Goal: Task Accomplishment & Management: Use online tool/utility

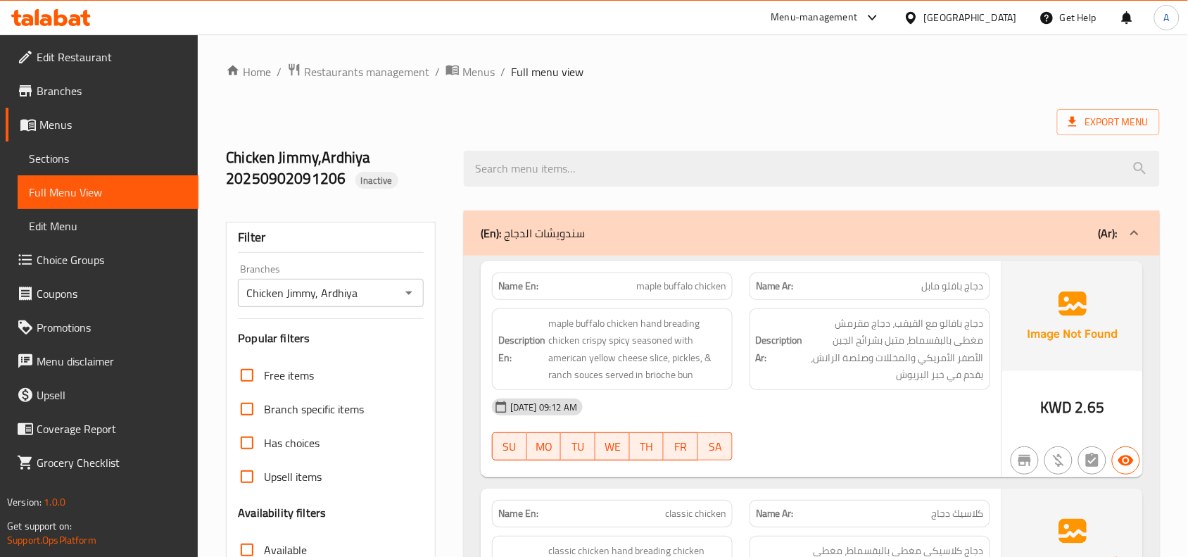
click at [989, 29] on div "Kuwait" at bounding box center [960, 18] width 136 height 34
click at [990, 18] on div "Kuwait" at bounding box center [970, 17] width 93 height 15
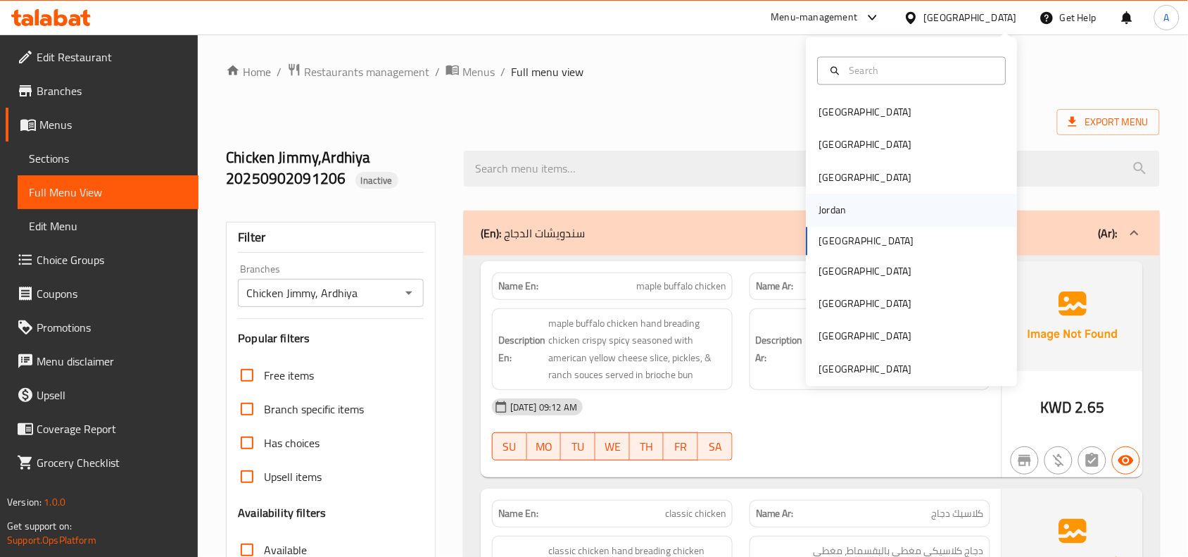
click at [827, 210] on div "Jordan" at bounding box center [832, 210] width 27 height 15
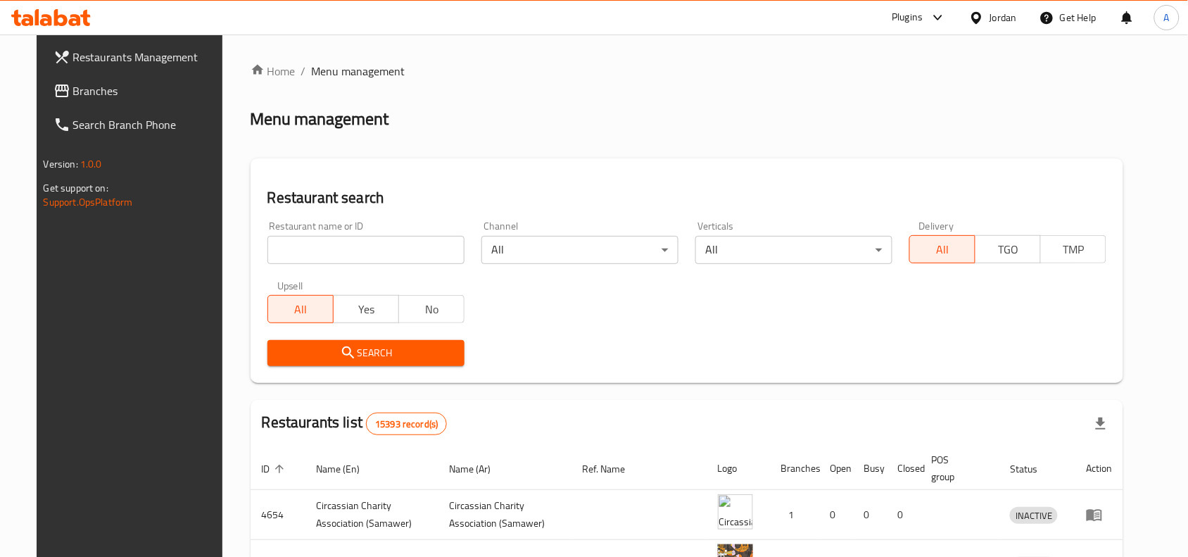
click at [53, 89] on icon at bounding box center [61, 90] width 17 height 17
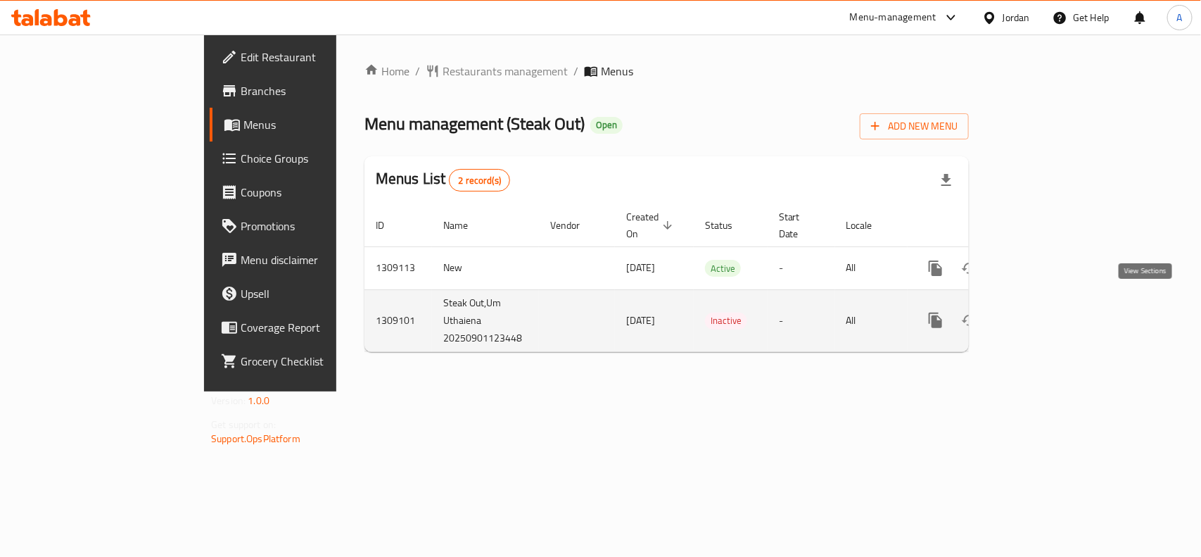
click at [1046, 312] on icon "enhanced table" at bounding box center [1037, 320] width 17 height 17
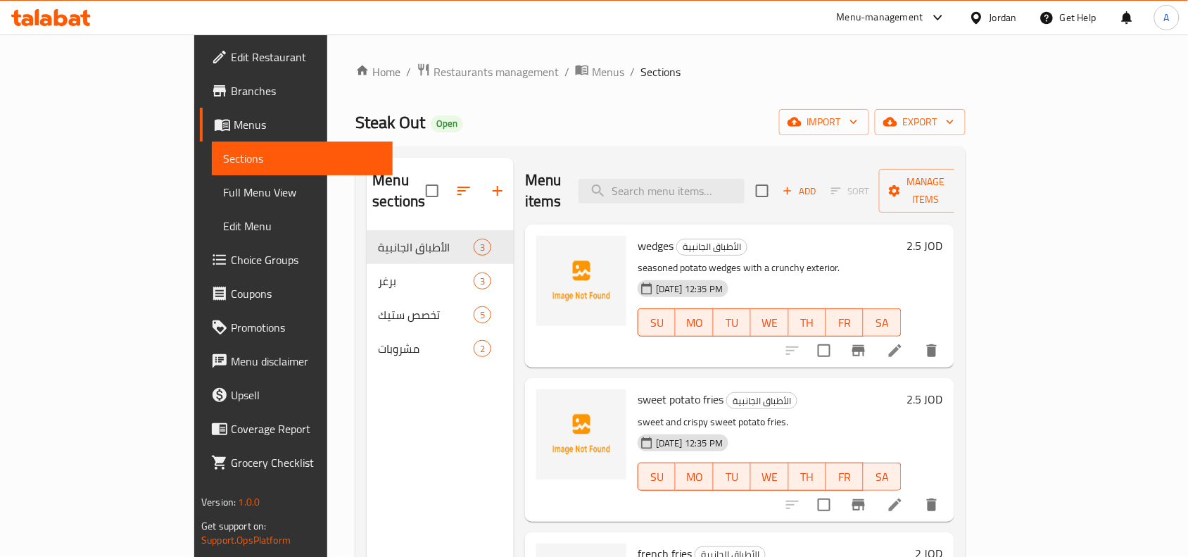
click at [459, 61] on div "Home / Restaurants management / Menus / Sections Steak Out Open import export M…" at bounding box center [660, 393] width 666 height 719
click at [592, 75] on span "Menus" at bounding box center [608, 71] width 32 height 17
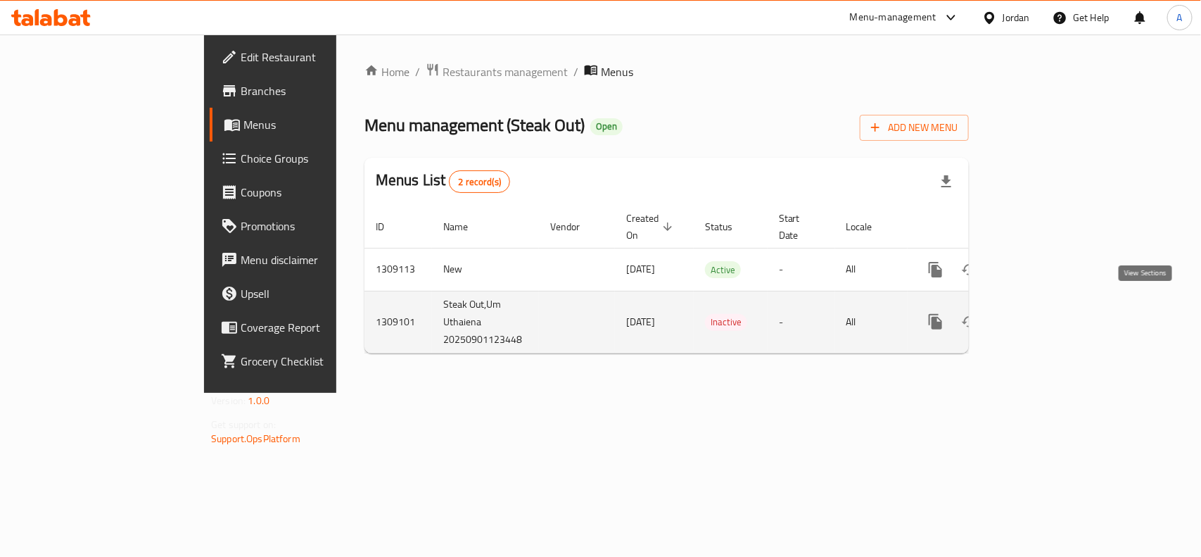
click at [1046, 313] on icon "enhanced table" at bounding box center [1037, 321] width 17 height 17
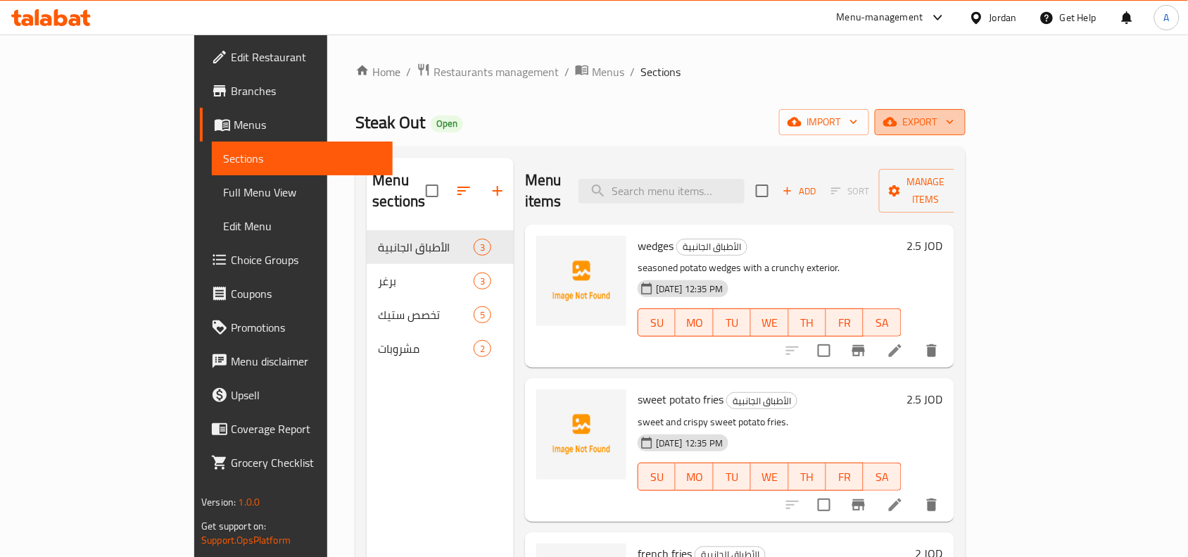
click at [965, 132] on button "export" at bounding box center [920, 122] width 91 height 26
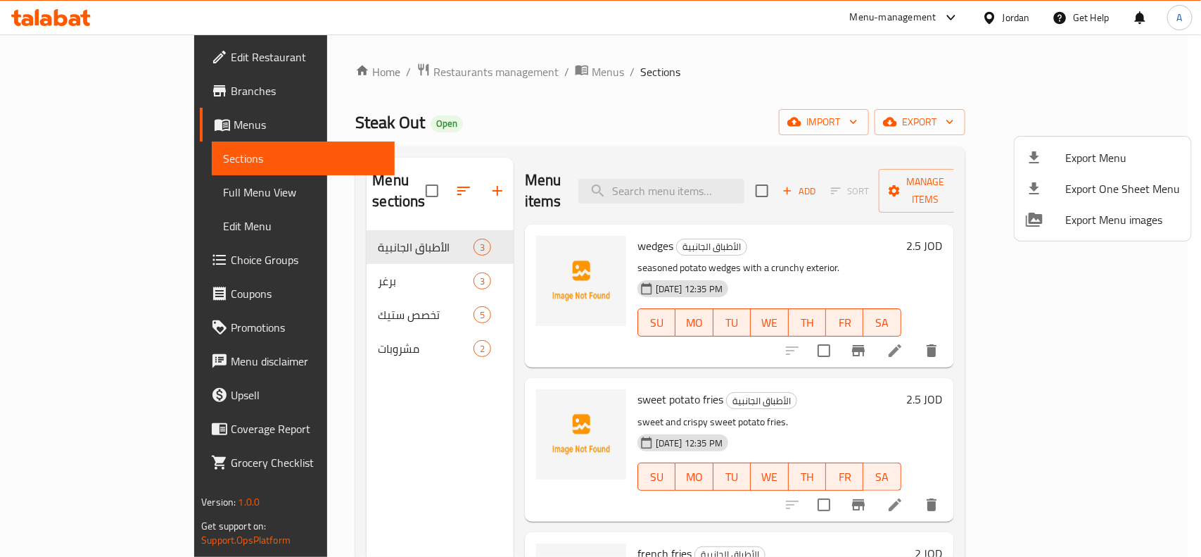
click at [1071, 215] on span "Export Menu images" at bounding box center [1122, 219] width 115 height 17
drag, startPoint x: 783, startPoint y: 129, endPoint x: 792, endPoint y: 134, distance: 10.4
click at [783, 129] on div at bounding box center [600, 278] width 1201 height 557
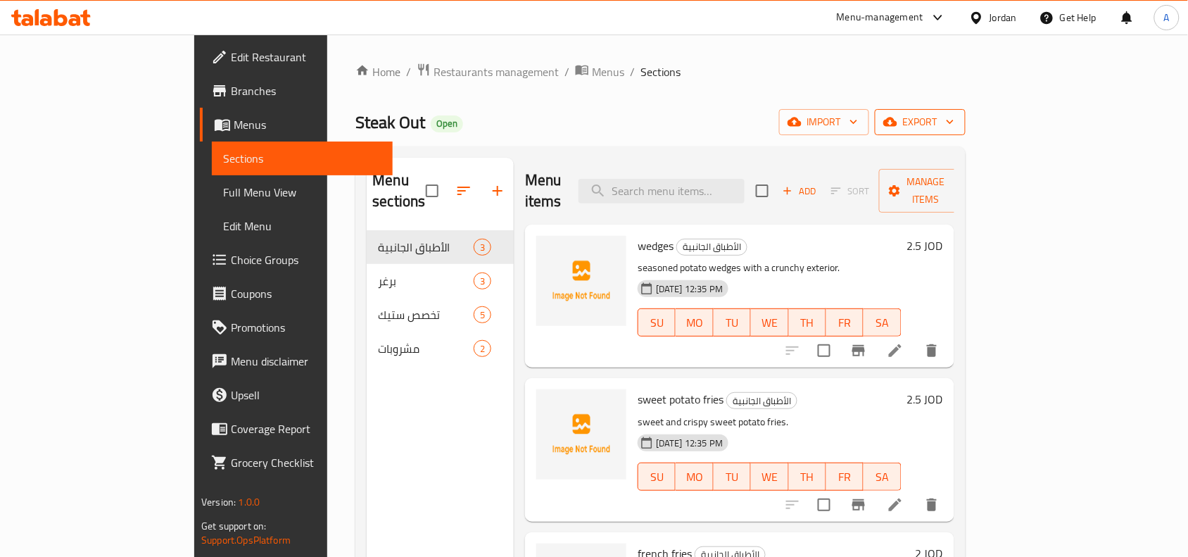
click at [965, 110] on button "export" at bounding box center [920, 122] width 91 height 26
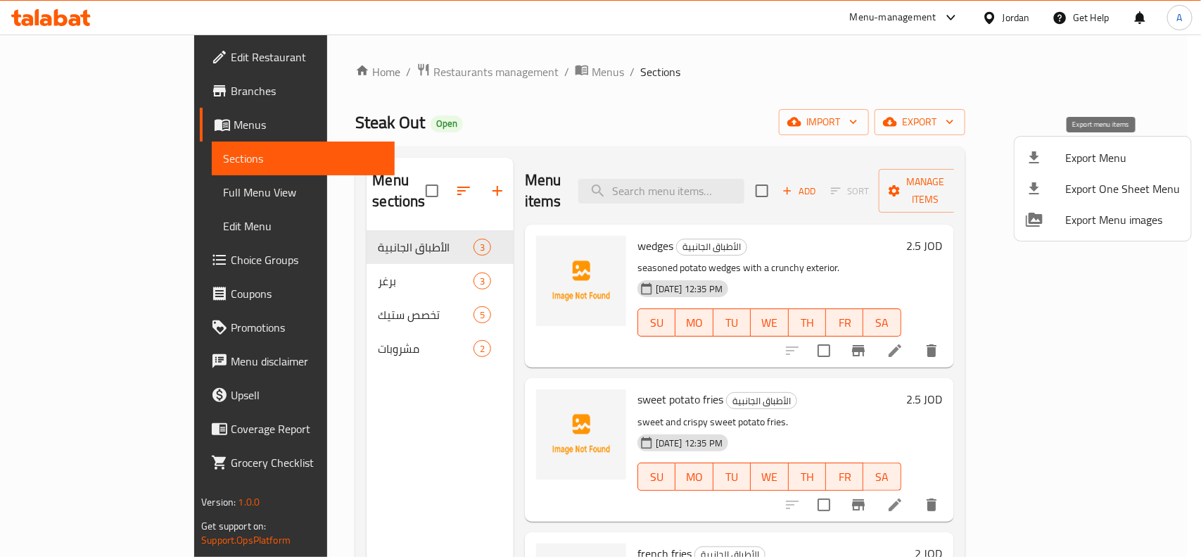
click at [1054, 160] on div at bounding box center [1045, 157] width 39 height 17
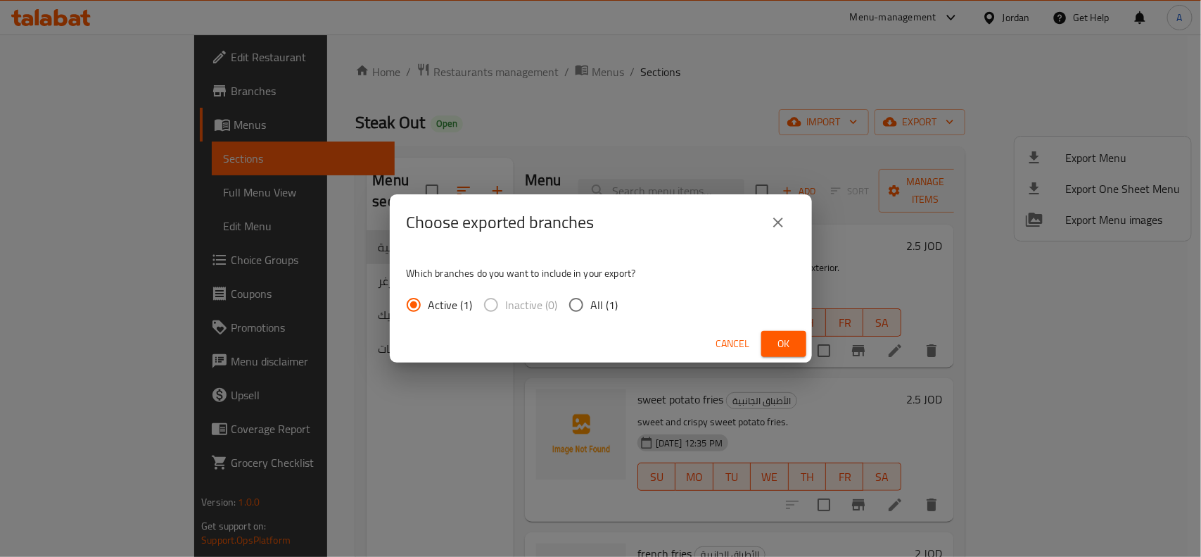
click at [584, 310] on input "All (1)" at bounding box center [576, 305] width 30 height 30
radio input "true"
click at [795, 345] on button "Ok" at bounding box center [783, 344] width 45 height 26
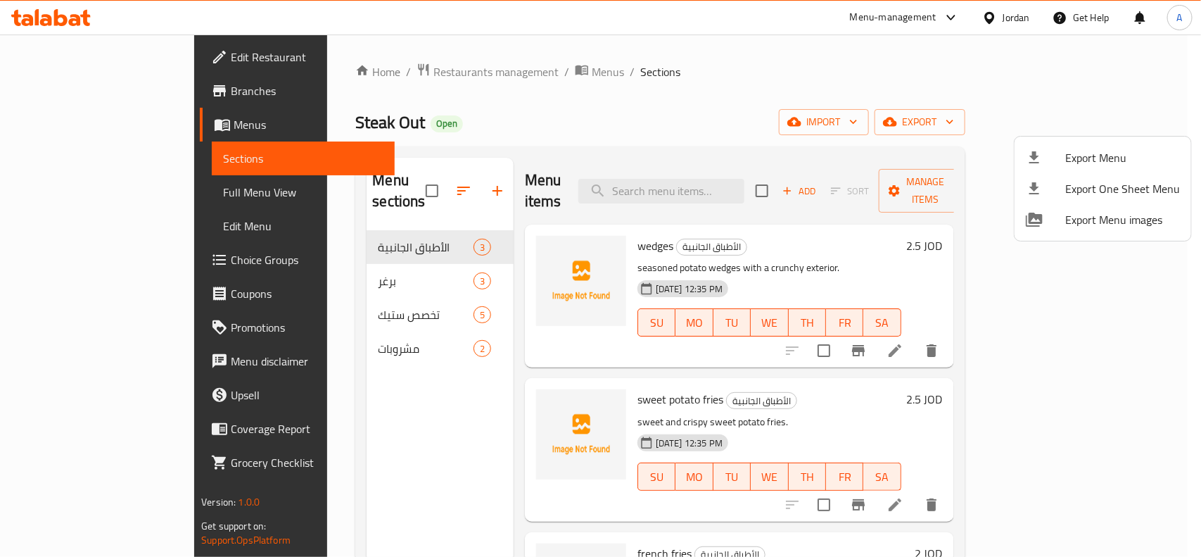
click at [644, 95] on div at bounding box center [600, 278] width 1201 height 557
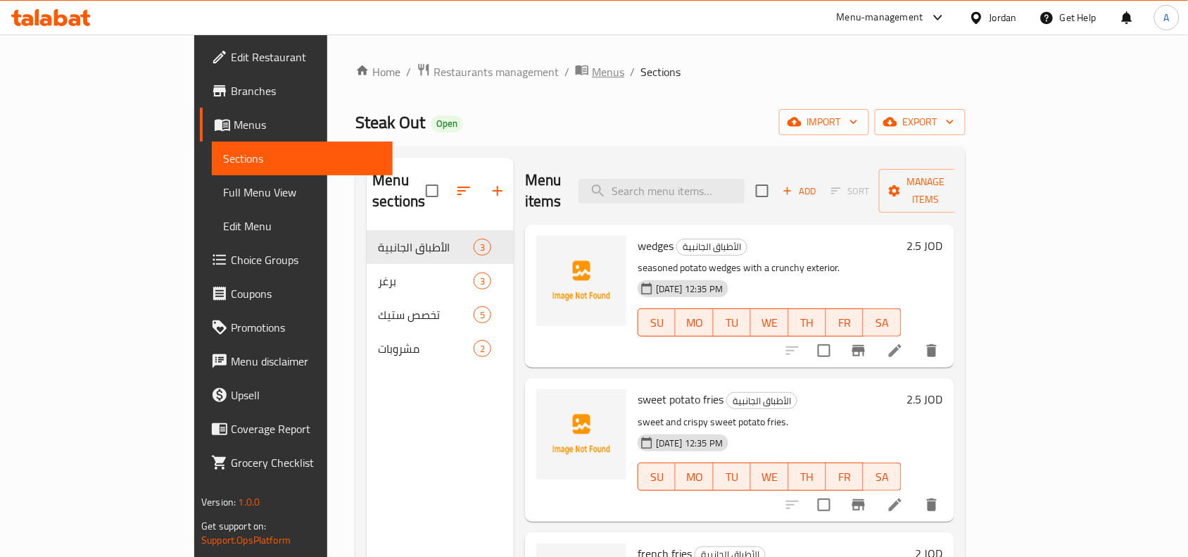
click at [592, 72] on span "Menus" at bounding box center [608, 71] width 32 height 17
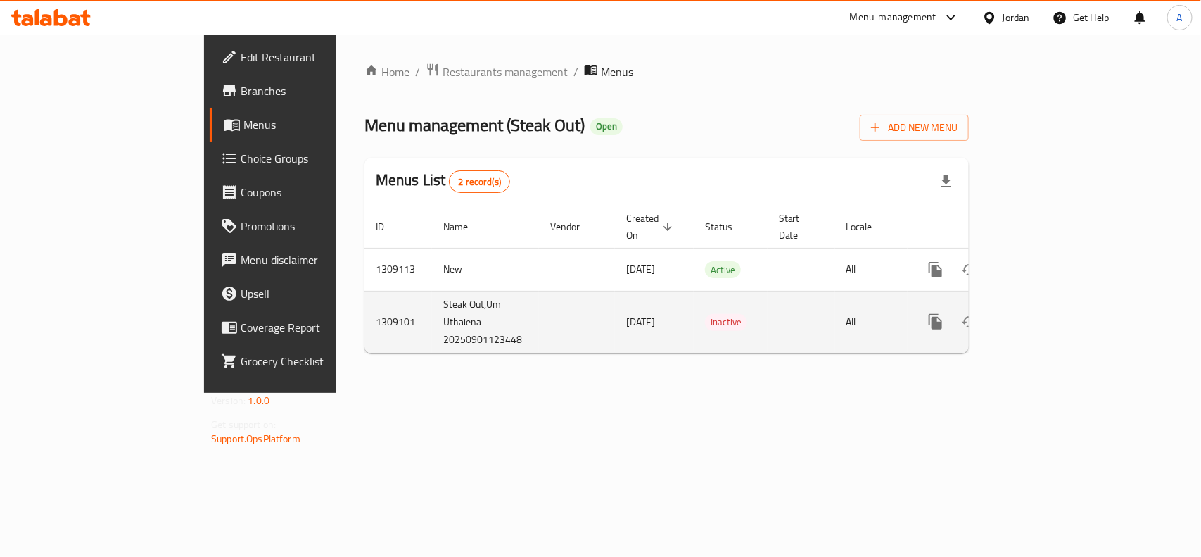
click at [1043, 315] on icon "enhanced table" at bounding box center [1037, 321] width 13 height 13
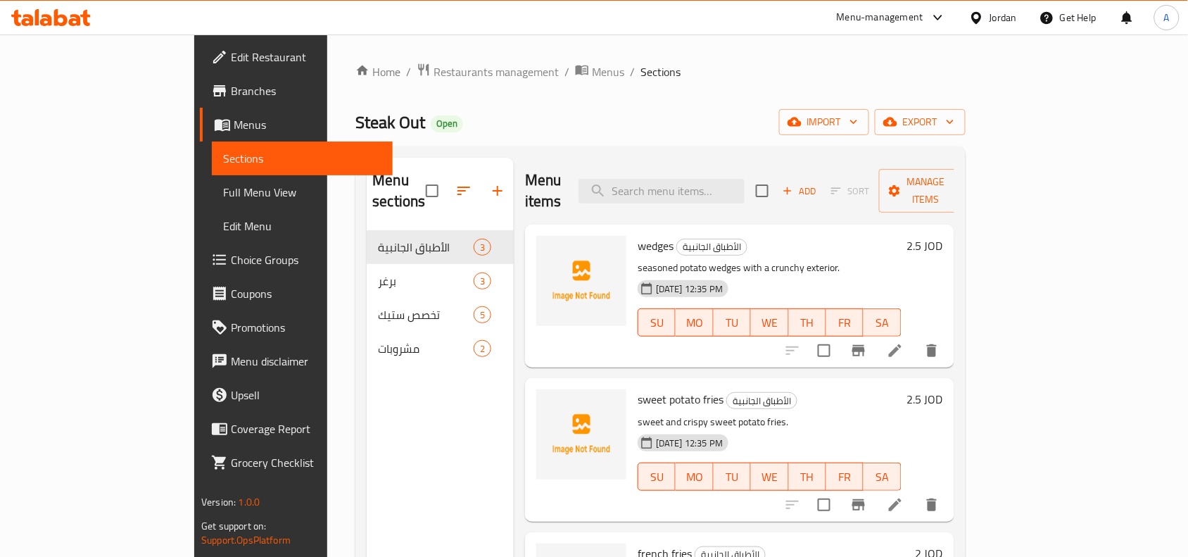
click at [231, 92] on span "Branches" at bounding box center [306, 90] width 151 height 17
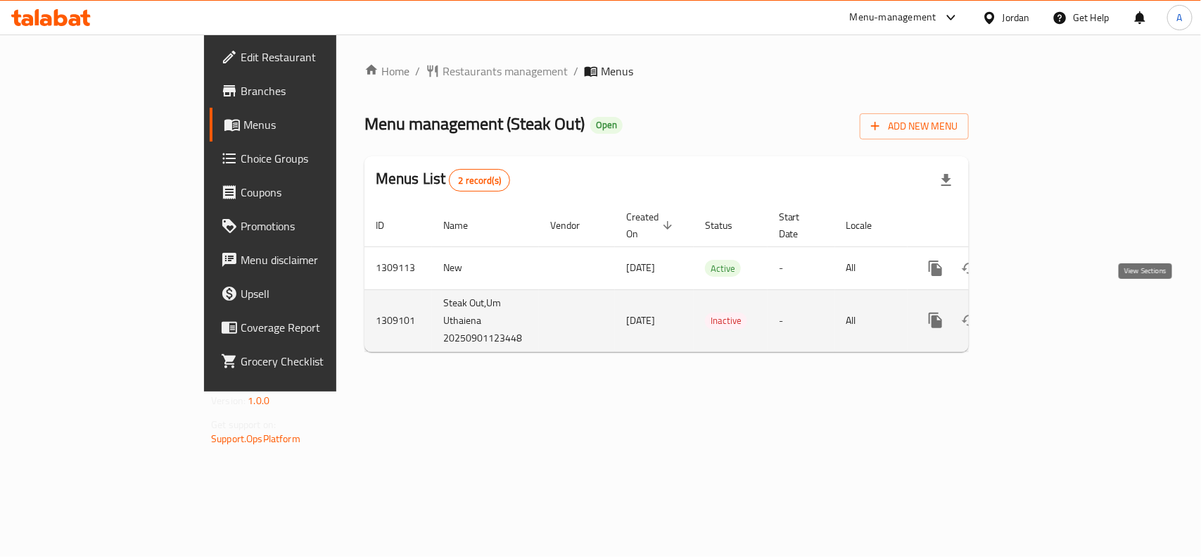
click at [1046, 312] on icon "enhanced table" at bounding box center [1037, 320] width 17 height 17
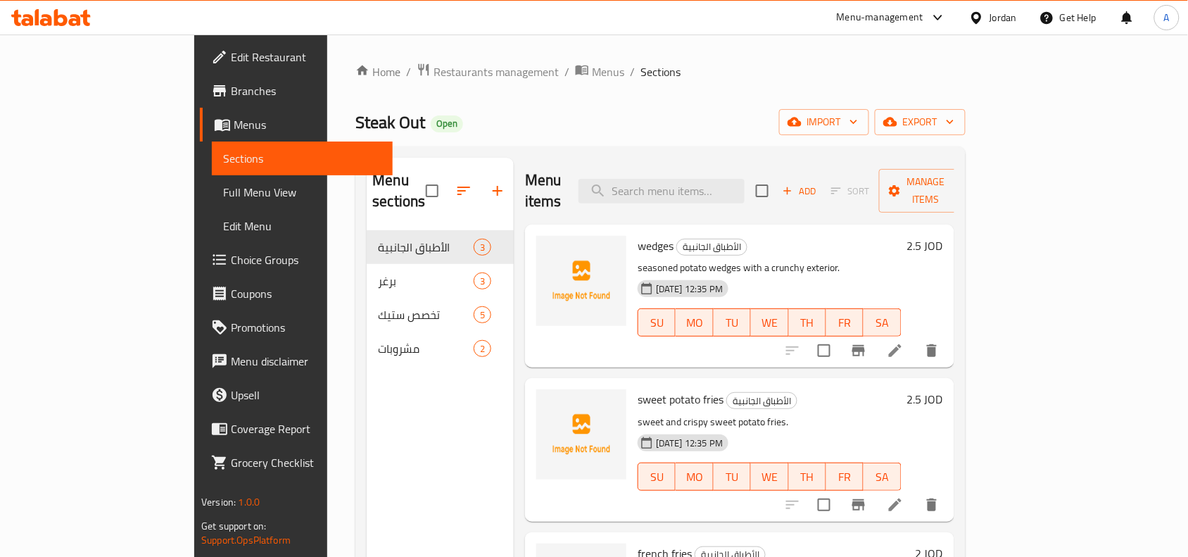
click at [223, 198] on span "Full Menu View" at bounding box center [302, 192] width 158 height 17
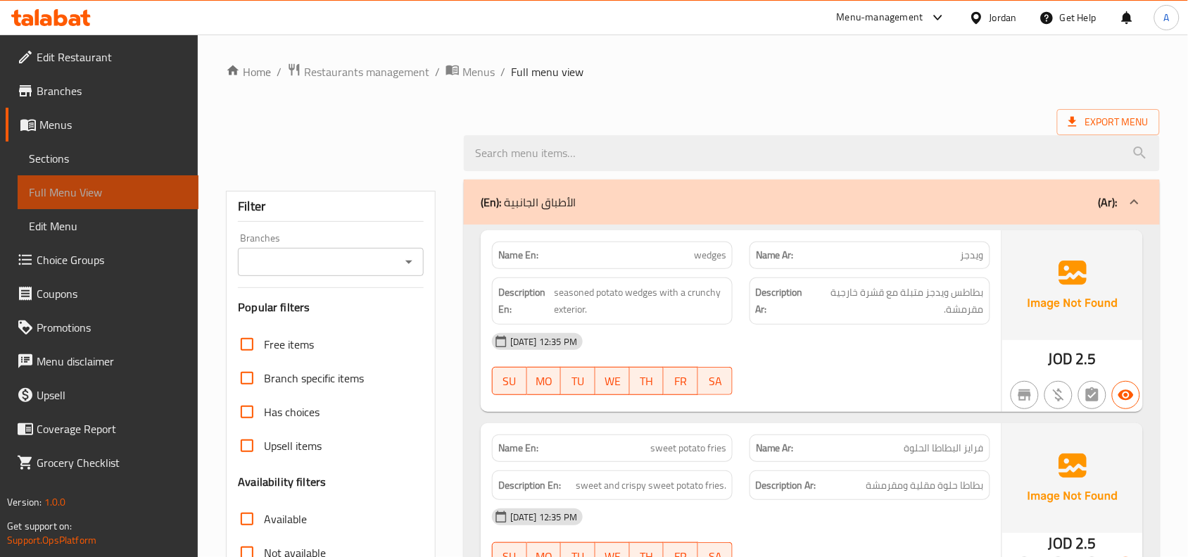
click at [104, 198] on span "Full Menu View" at bounding box center [108, 192] width 158 height 17
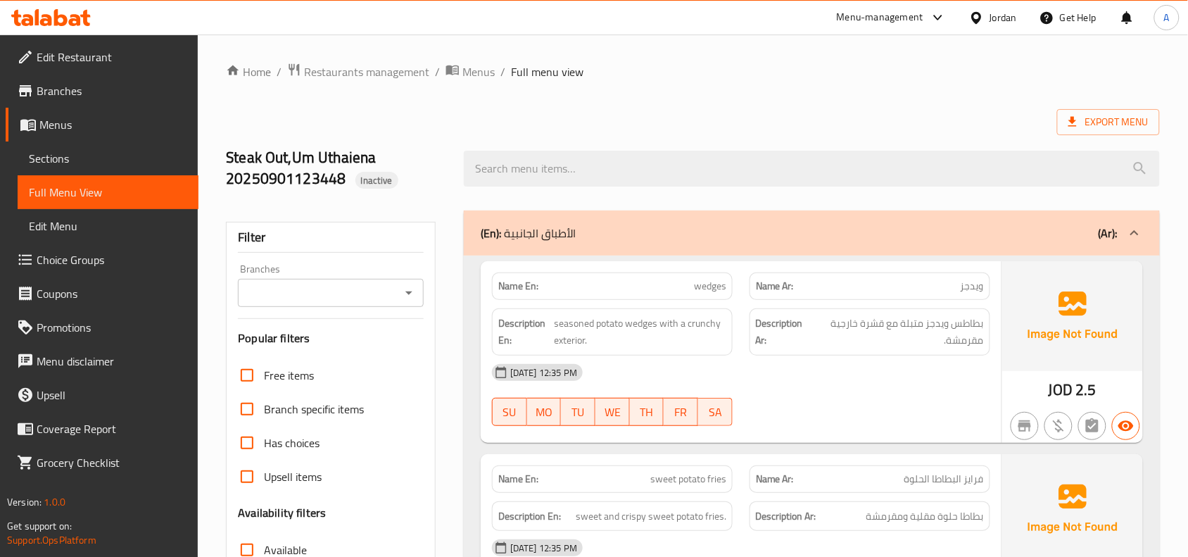
click at [401, 286] on icon "Open" at bounding box center [408, 292] width 17 height 17
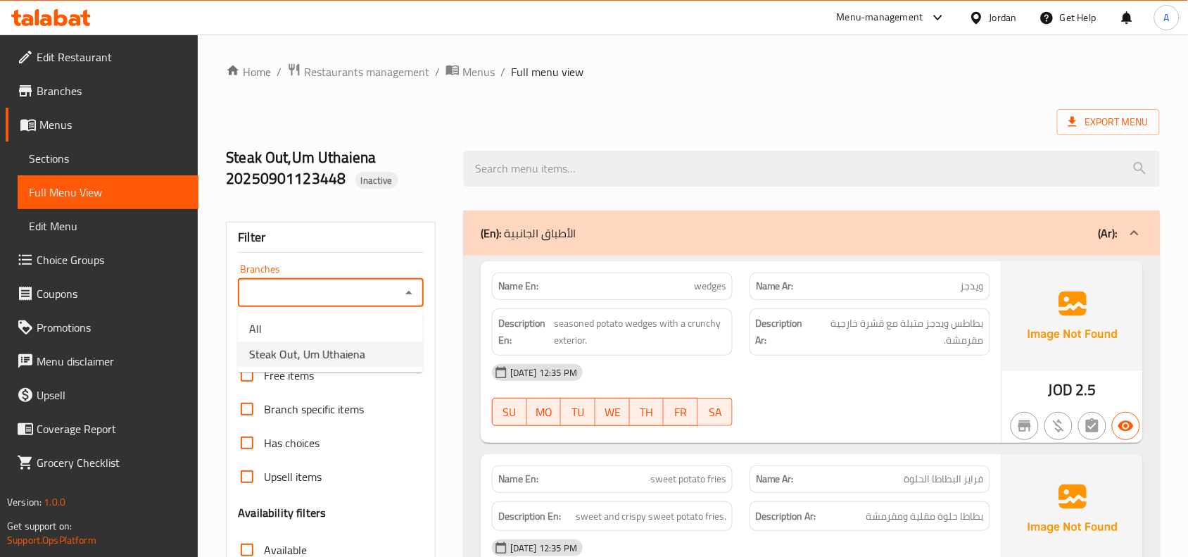
click at [334, 352] on span "Steak Out, Um Uthaiena" at bounding box center [307, 353] width 116 height 17
type input "Steak Out, Um Uthaiena"
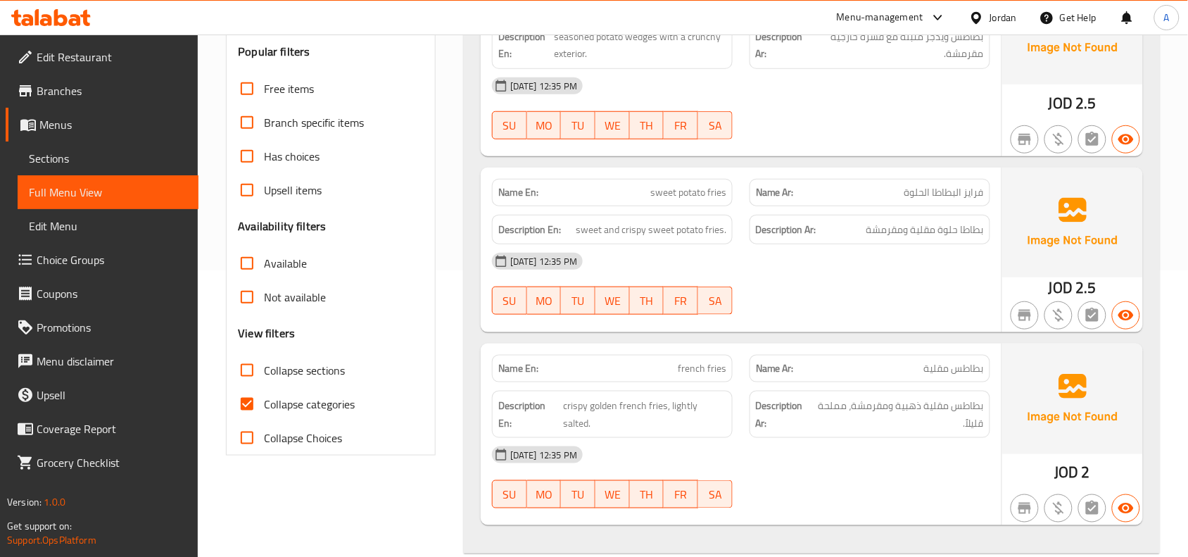
scroll to position [301, 0]
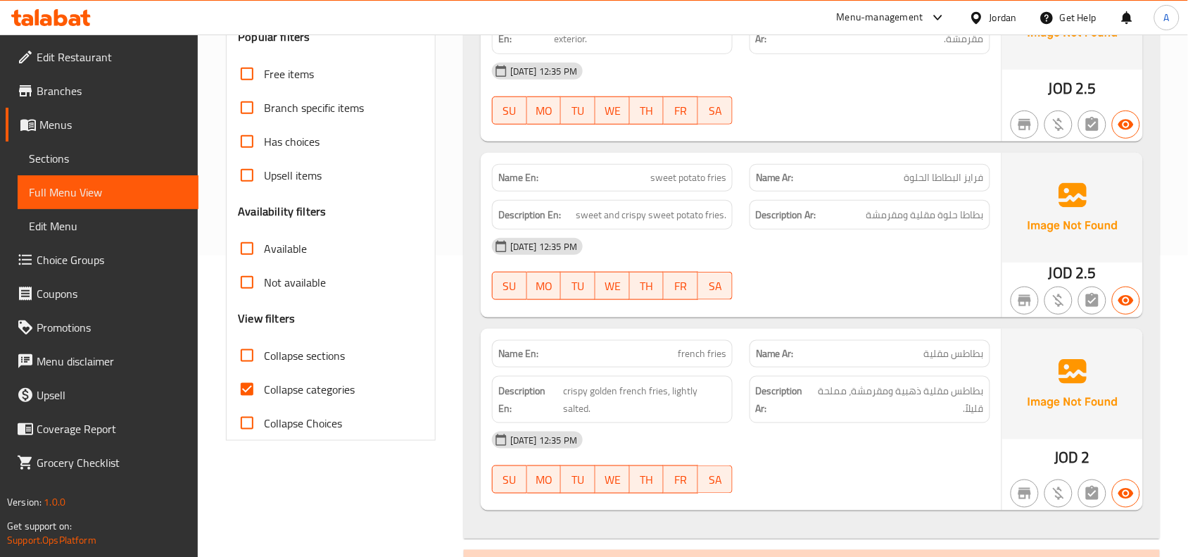
click at [250, 354] on input "Collapse sections" at bounding box center [247, 355] width 34 height 34
checkbox input "true"
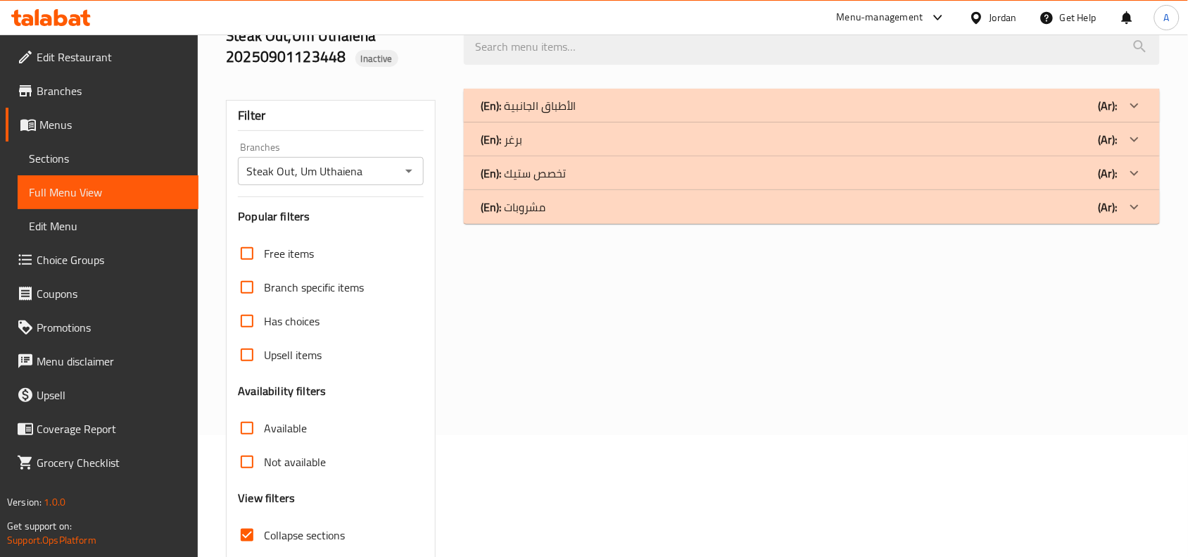
scroll to position [0, 0]
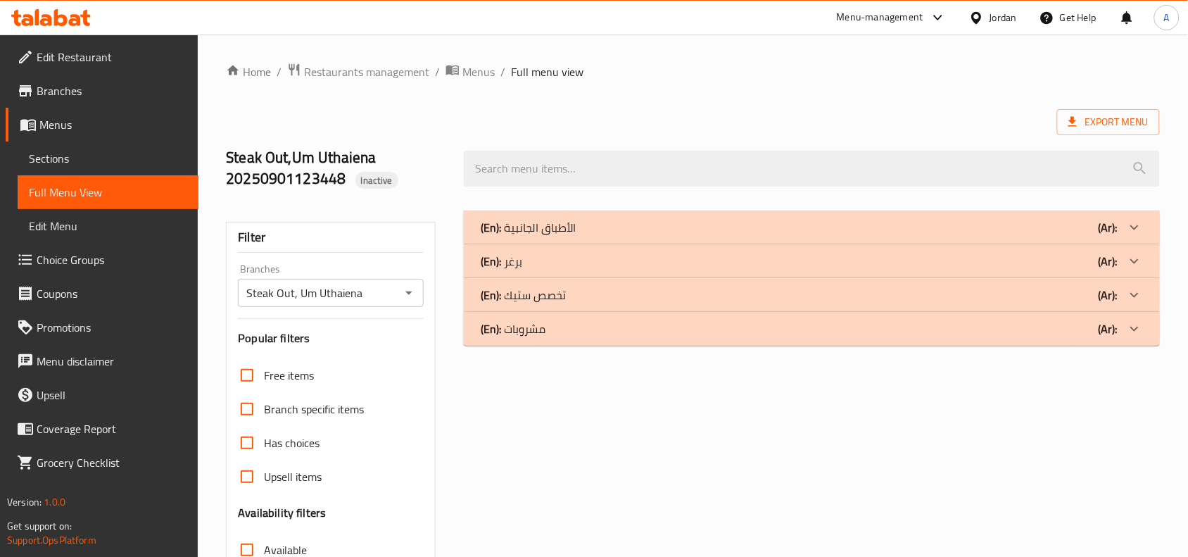
click at [614, 220] on div "(En): الأطباق الجانبية (Ar):" at bounding box center [799, 227] width 637 height 17
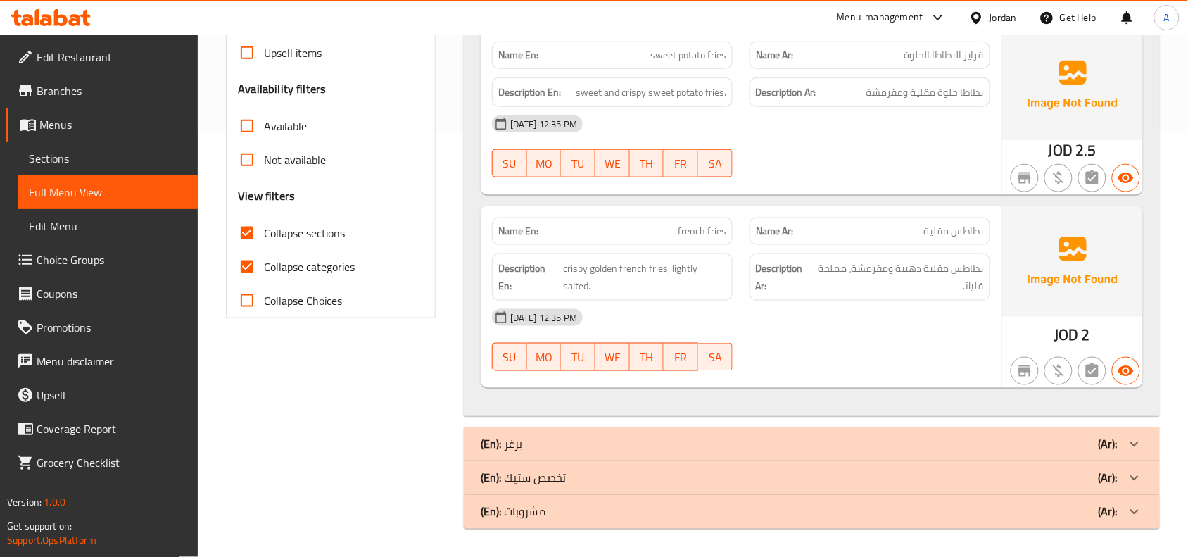
scroll to position [426, 0]
click at [607, 449] on div "(En): برغر (Ar):" at bounding box center [799, 444] width 637 height 17
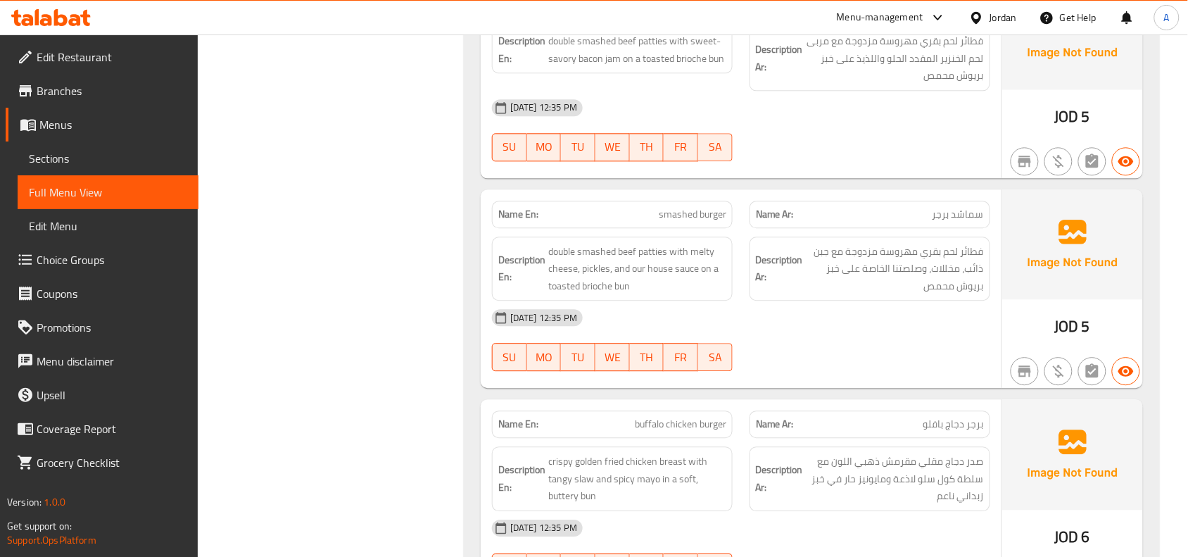
scroll to position [838, 0]
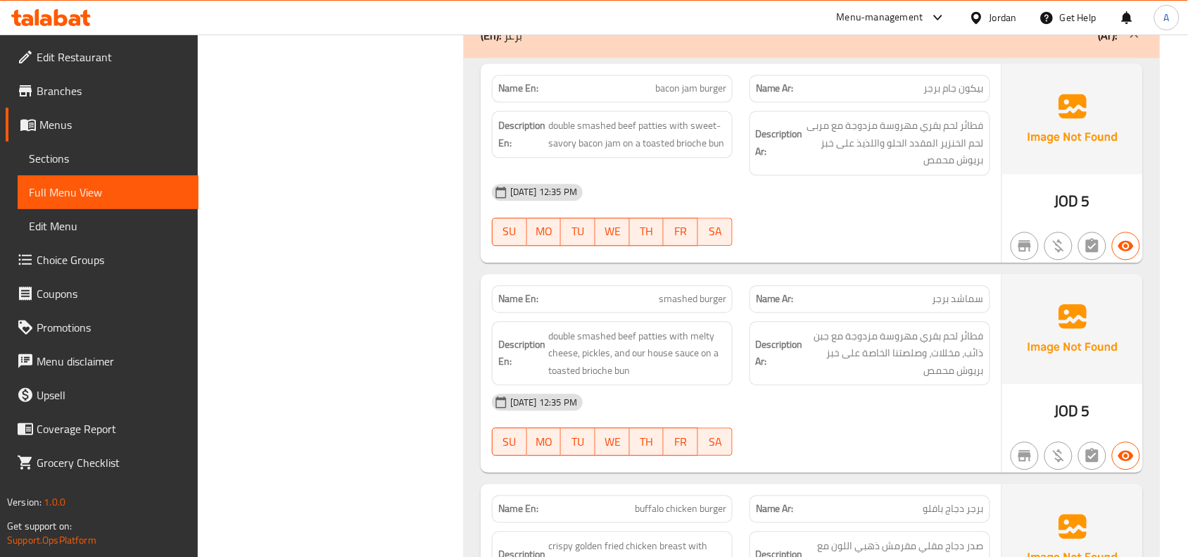
click at [711, 95] on span "bacon jam burger" at bounding box center [690, 88] width 71 height 15
copy span "bacon jam burger"
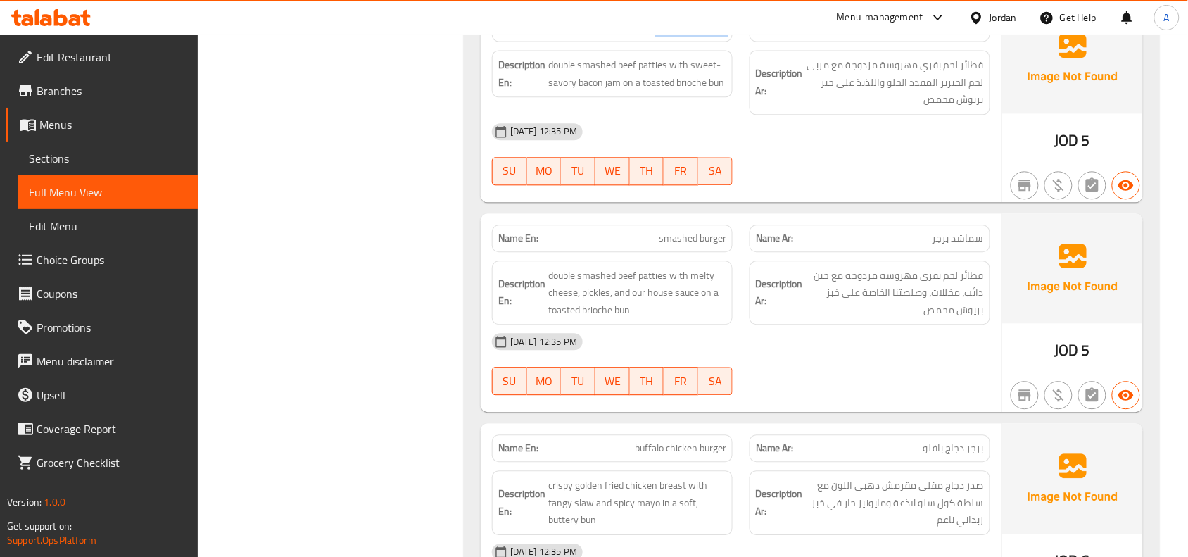
scroll to position [926, 0]
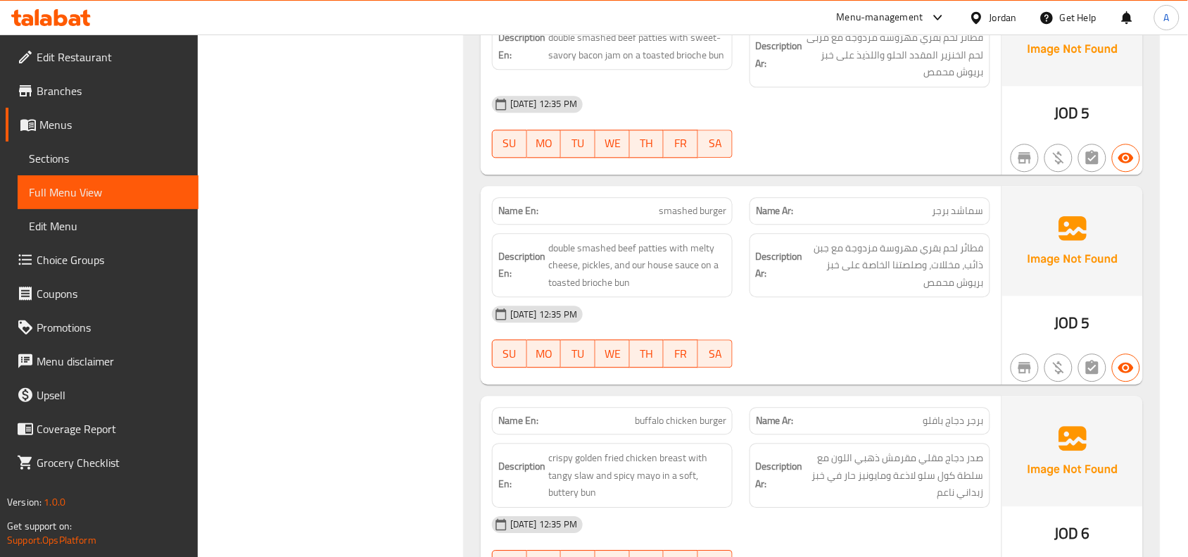
click at [685, 218] on span "smashed burger" at bounding box center [693, 210] width 68 height 15
copy span "smashed burger"
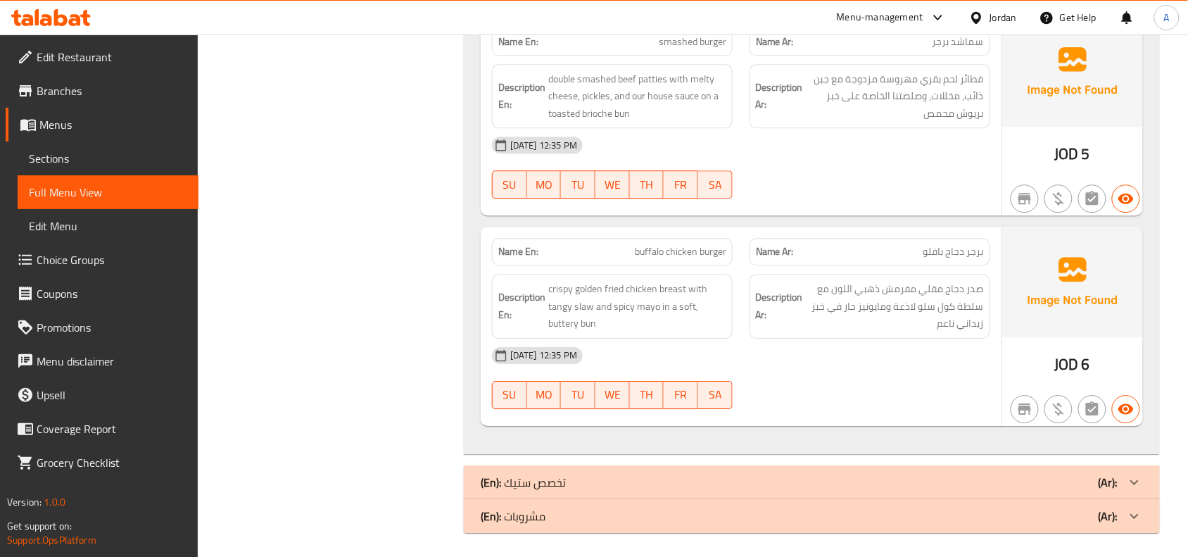
scroll to position [1102, 0]
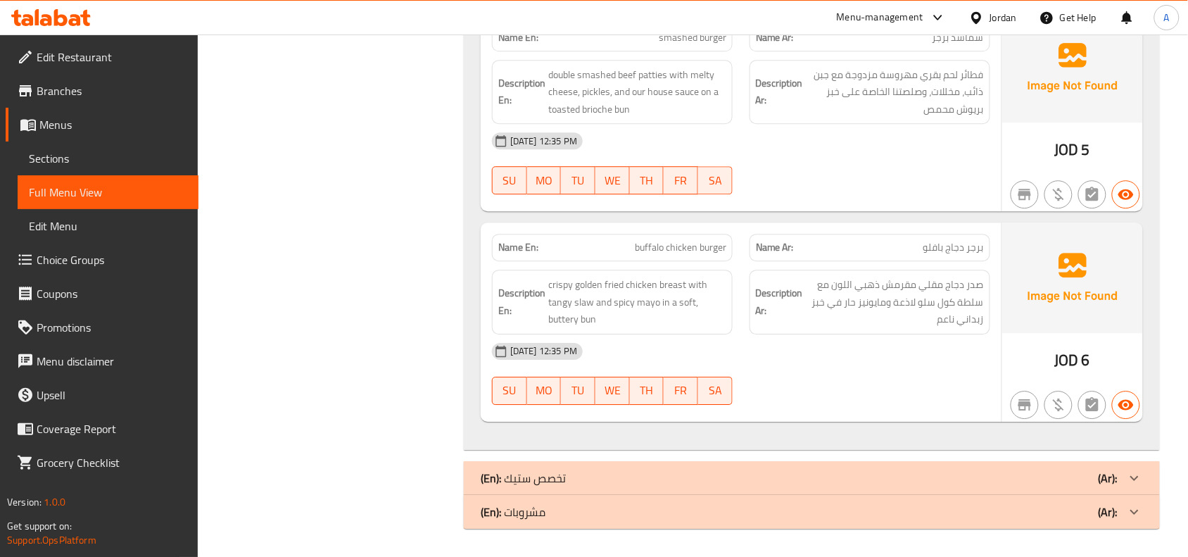
click at [663, 250] on span "buffalo chicken burger" at bounding box center [680, 247] width 91 height 15
copy span "buffalo chicken burger"
click at [524, 486] on p "(En): تخصص ستيك" at bounding box center [523, 477] width 85 height 17
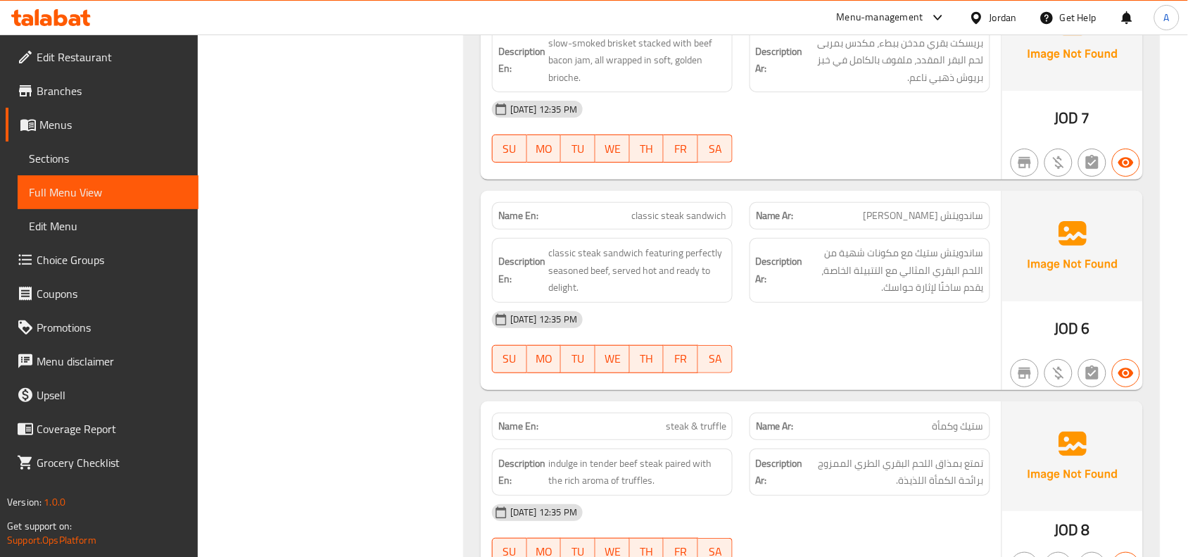
scroll to position [1717, 0]
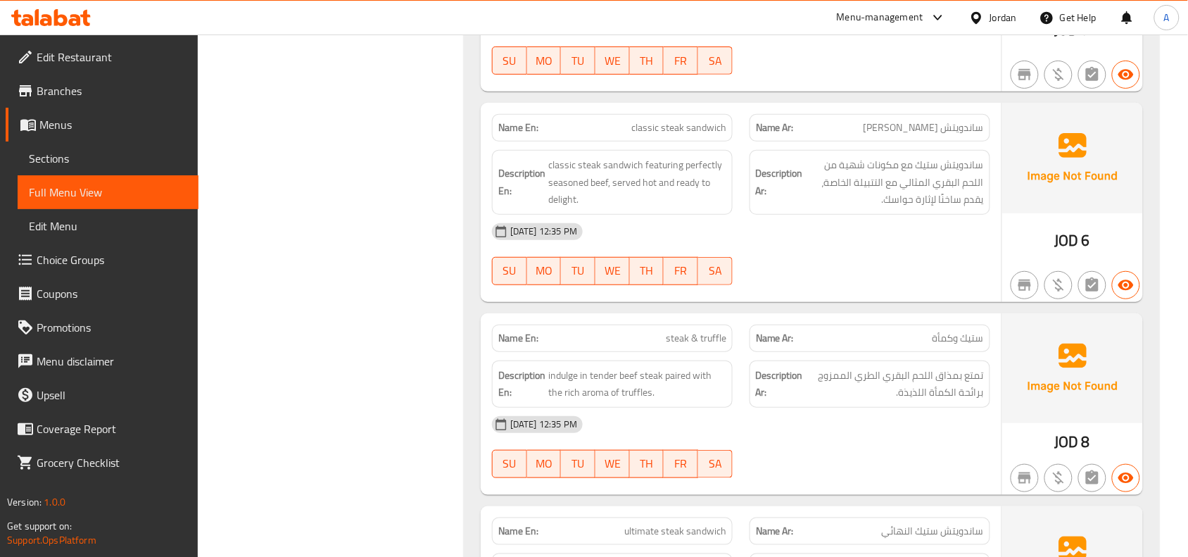
click at [677, 135] on span "classic steak sandwich" at bounding box center [678, 127] width 95 height 15
copy span "classic steak sandwich"
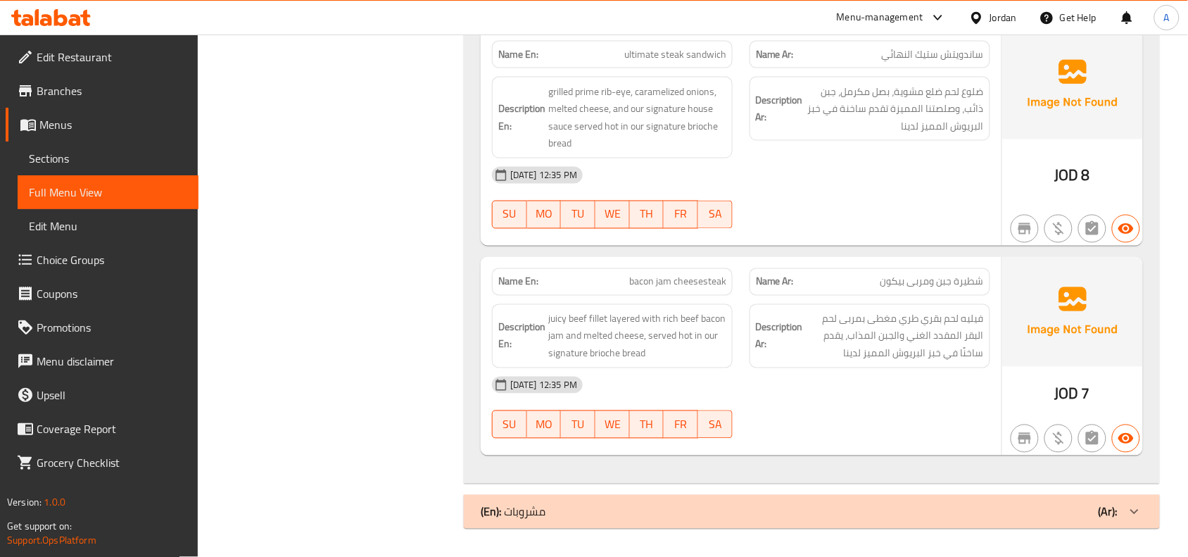
click at [711, 283] on span "bacon jam cheesesteak" at bounding box center [677, 281] width 97 height 15
copy span "bacon jam cheesesteak"
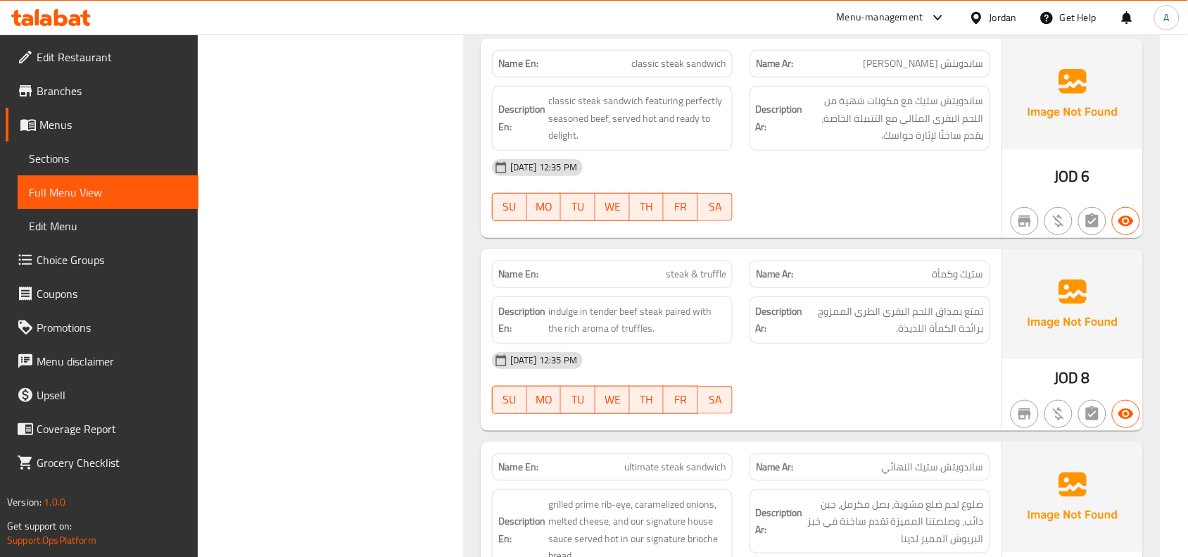
click at [718, 279] on span "steak & truffle" at bounding box center [696, 274] width 61 height 15
copy span "truffle"
click at [661, 271] on p "Name En: steak & truffle" at bounding box center [612, 274] width 228 height 15
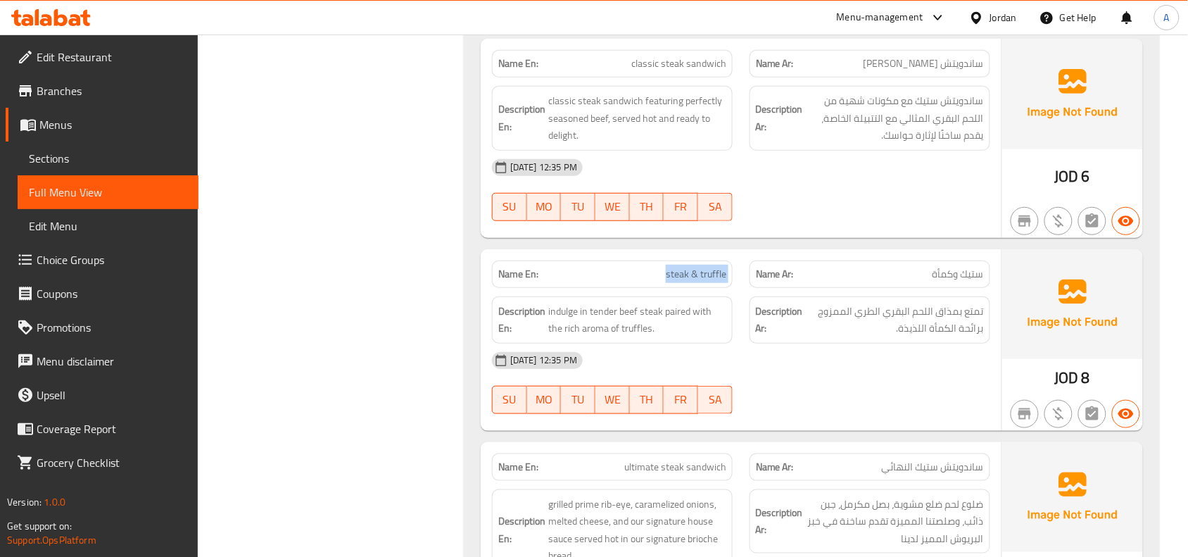
click at [661, 271] on p "Name En: steak & truffle" at bounding box center [612, 274] width 228 height 15
copy span "steak & truffle"
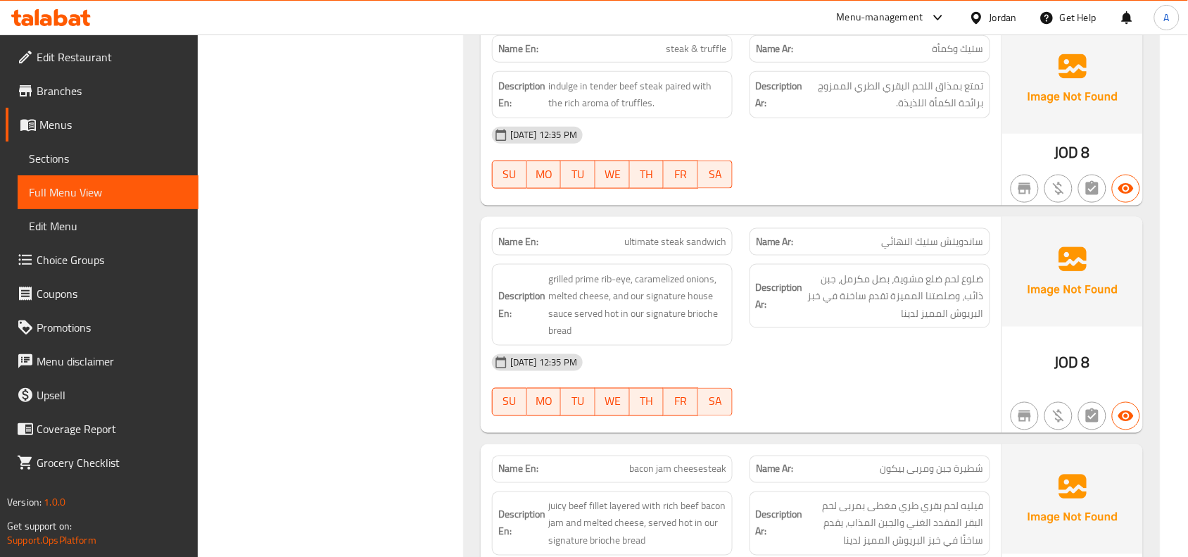
scroll to position [2045, 0]
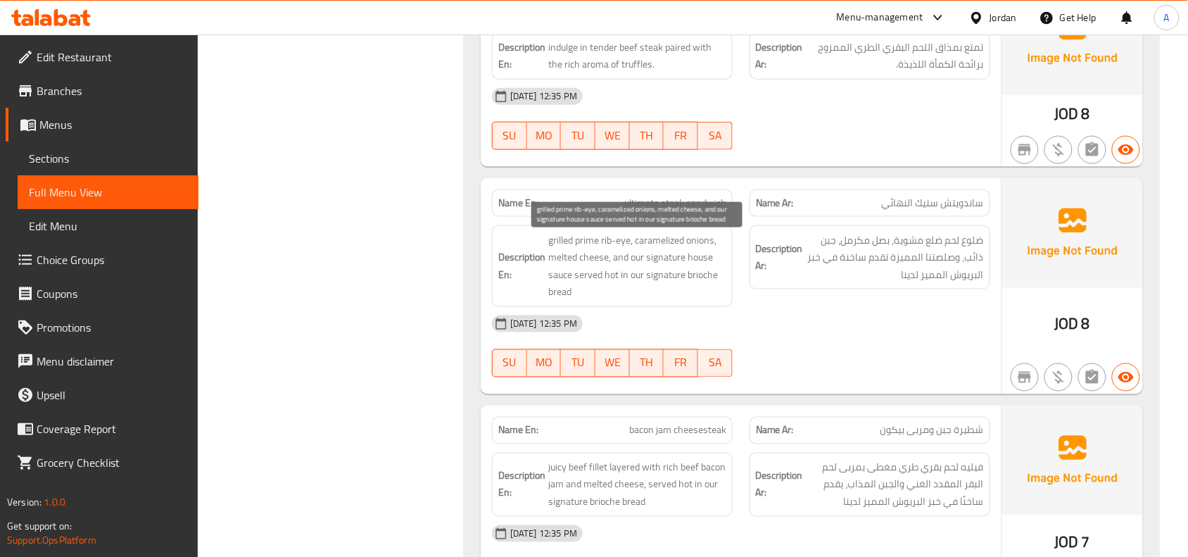
click at [679, 275] on span "grilled prime rib-eye, caramelized onions, melted cheese, and our signature hou…" at bounding box center [637, 265] width 178 height 69
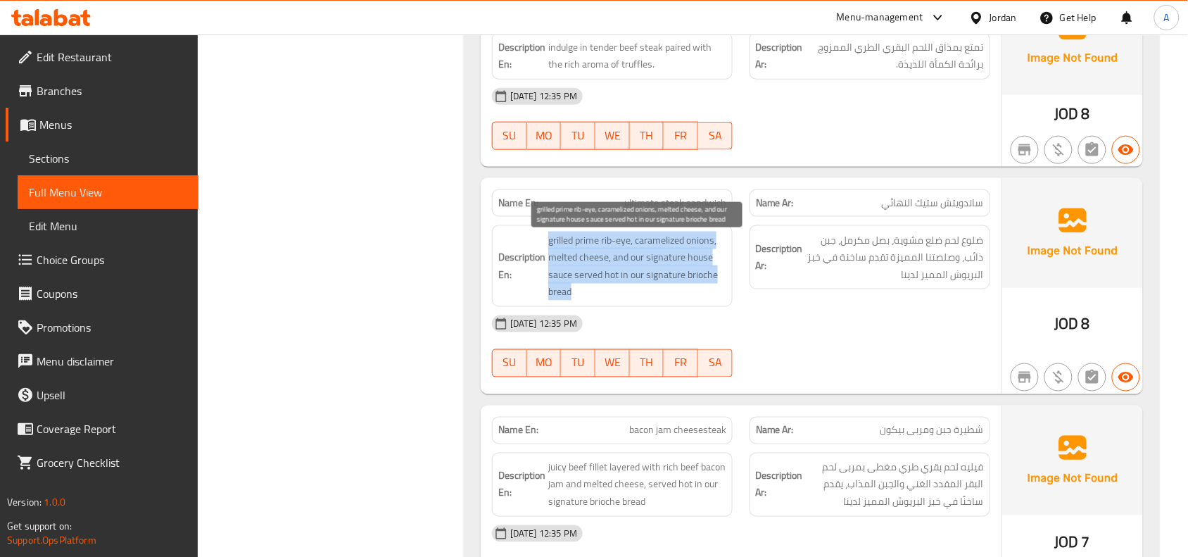
click at [679, 275] on span "grilled prime rib-eye, caramelized onions, melted cheese, and our signature hou…" at bounding box center [637, 265] width 178 height 69
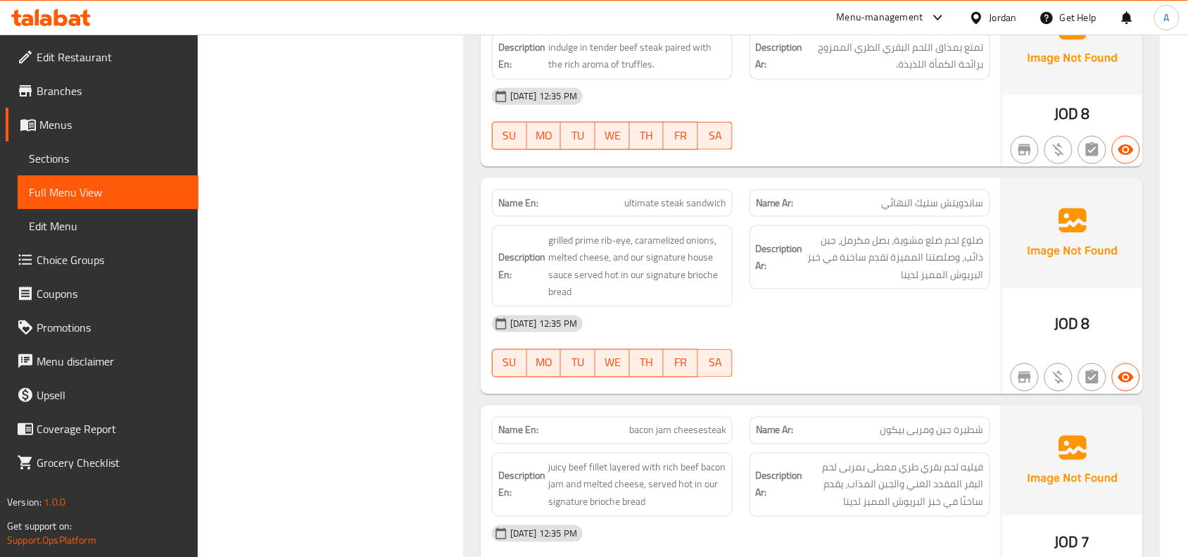
click at [690, 208] on span "ultimate steak sandwich" at bounding box center [675, 203] width 102 height 15
copy span "ultimate steak sandwich"
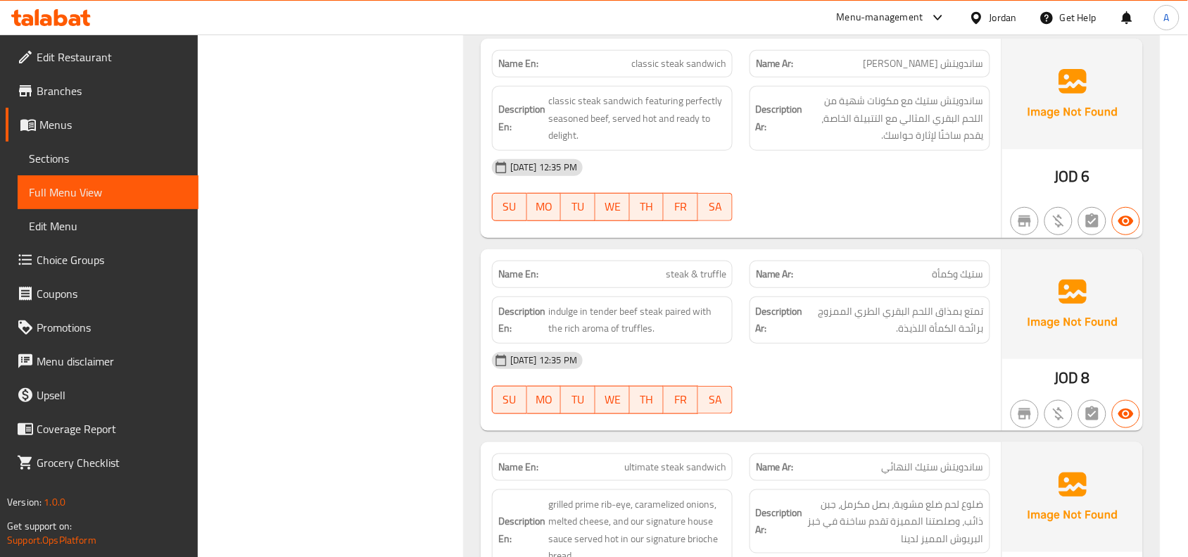
scroll to position [1360, 0]
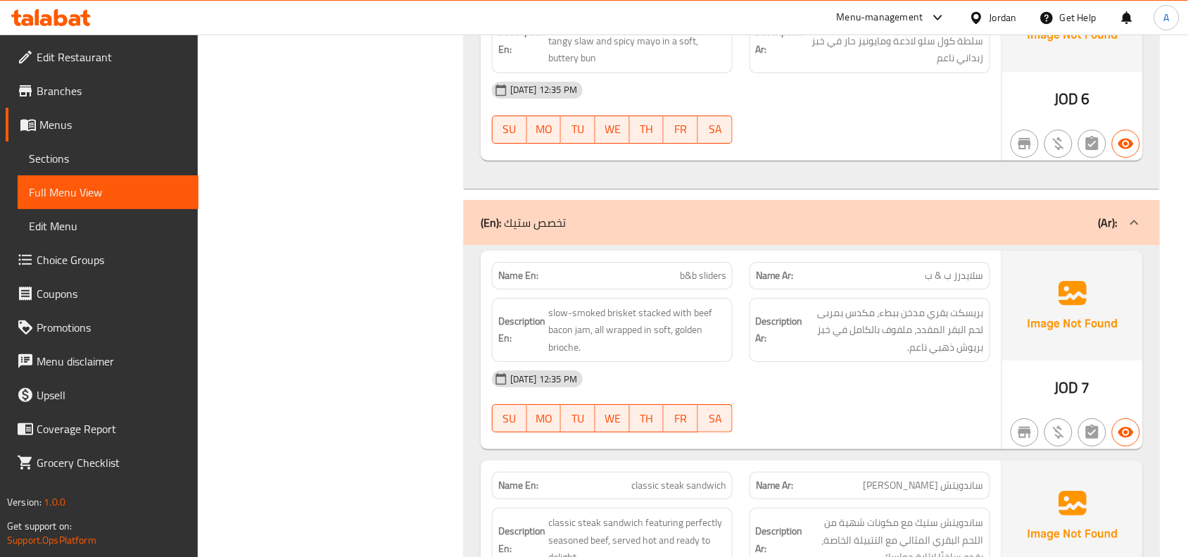
click at [704, 281] on span "b&b sliders" at bounding box center [703, 275] width 46 height 15
copy span "b&b sliders"
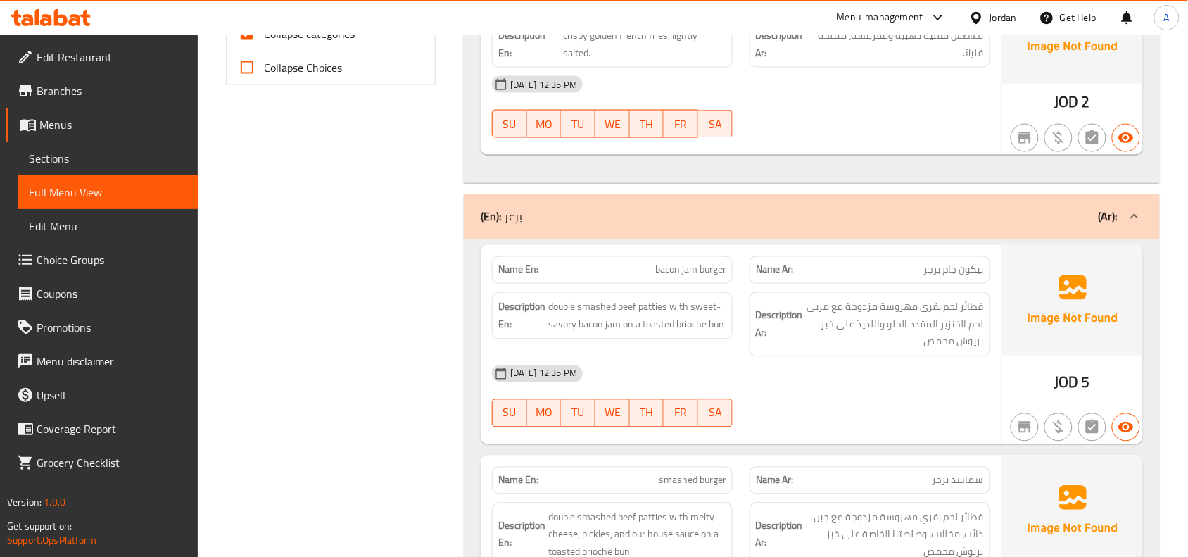
scroll to position [0, 0]
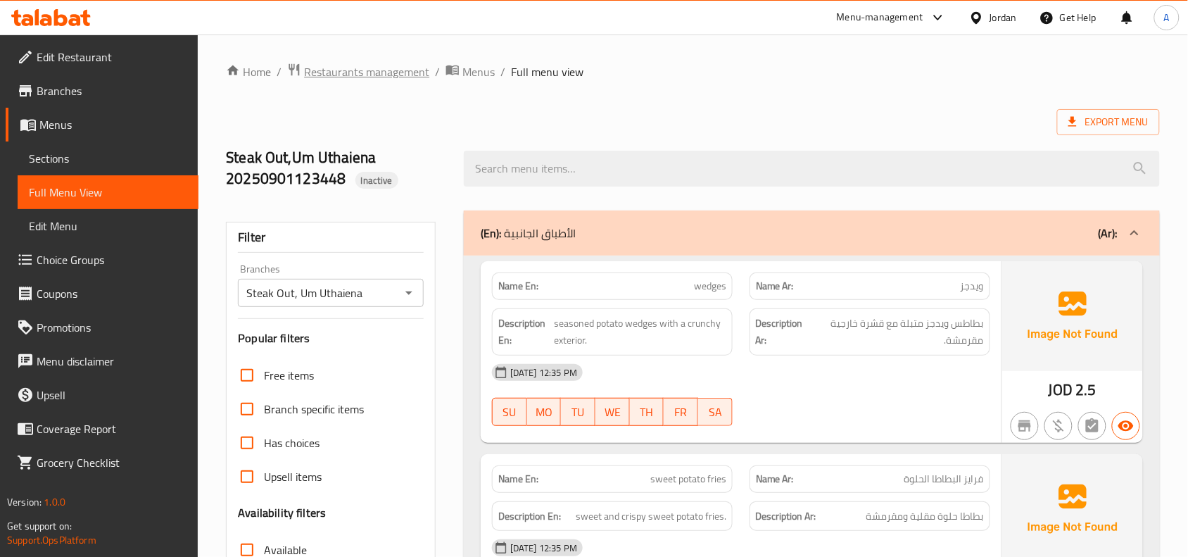
click at [403, 72] on span "Restaurants management" at bounding box center [366, 71] width 125 height 17
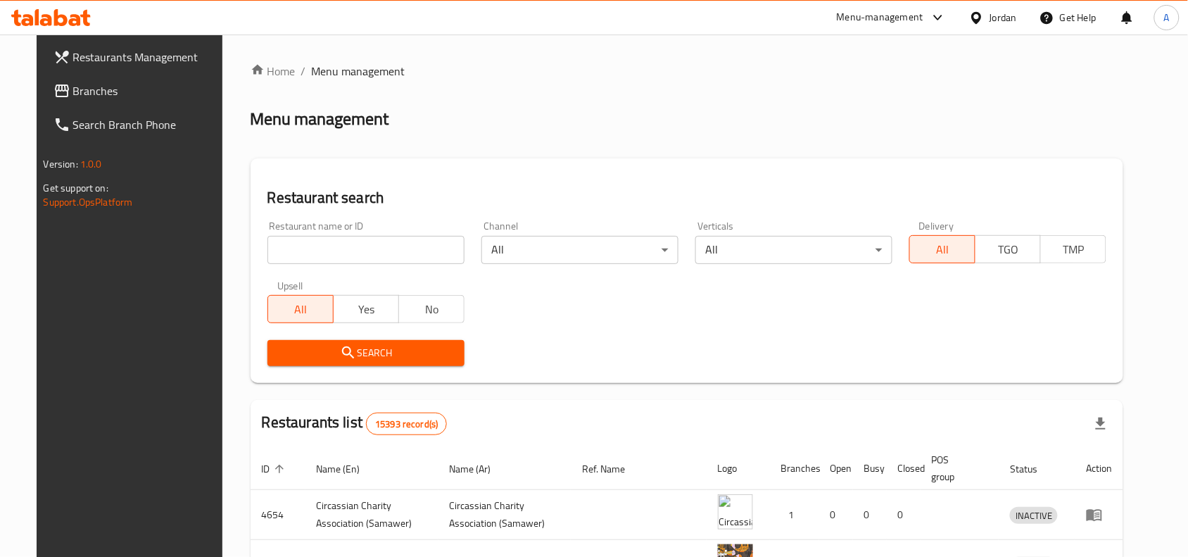
click at [981, 16] on icon at bounding box center [976, 18] width 15 height 15
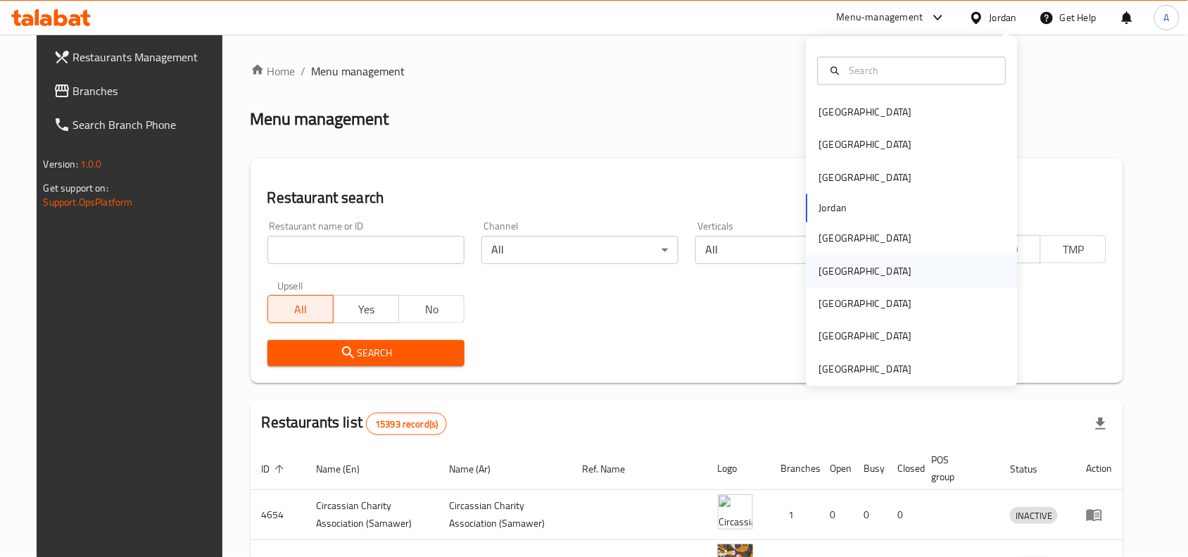
click at [823, 265] on div "[GEOGRAPHIC_DATA]" at bounding box center [865, 270] width 93 height 15
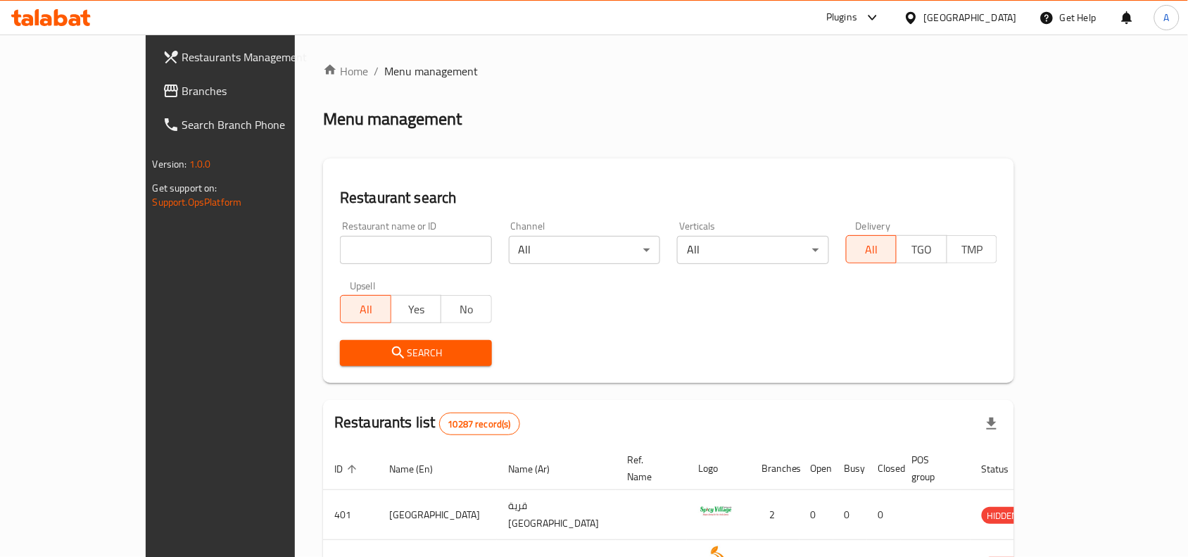
click at [151, 102] on link "Branches" at bounding box center [247, 91] width 193 height 34
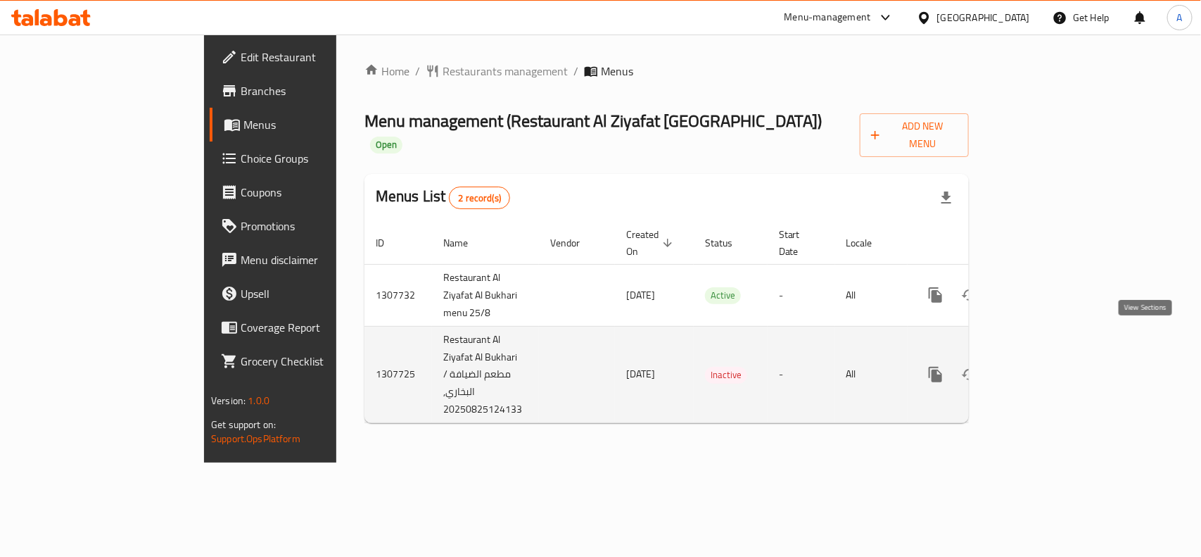
click at [1043, 368] on icon "enhanced table" at bounding box center [1037, 374] width 13 height 13
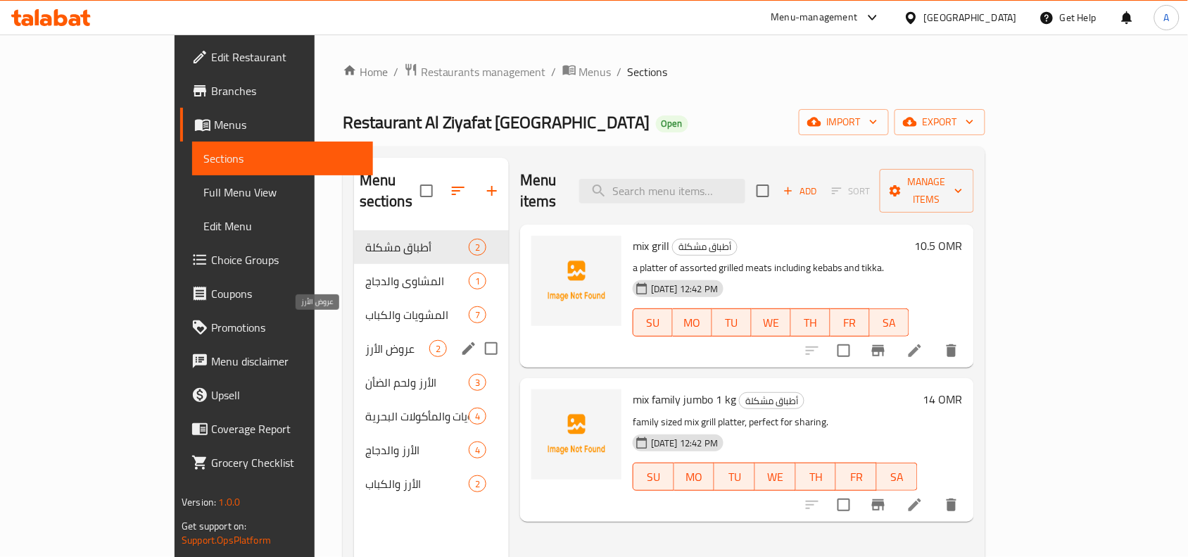
click at [365, 340] on span "عروض الأرز" at bounding box center [397, 348] width 64 height 17
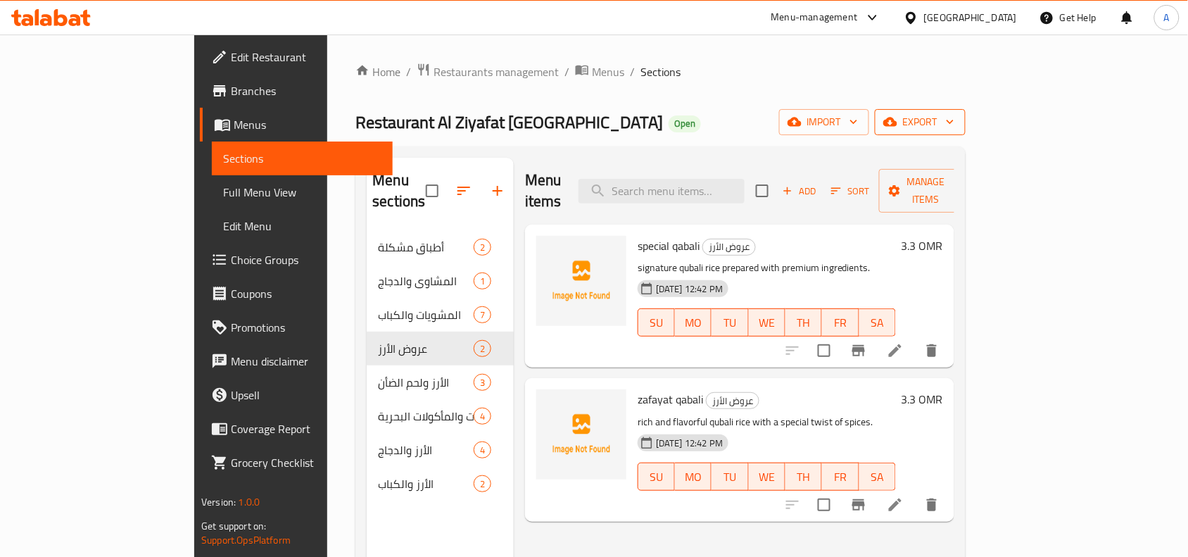
click at [954, 127] on span "export" at bounding box center [920, 122] width 68 height 18
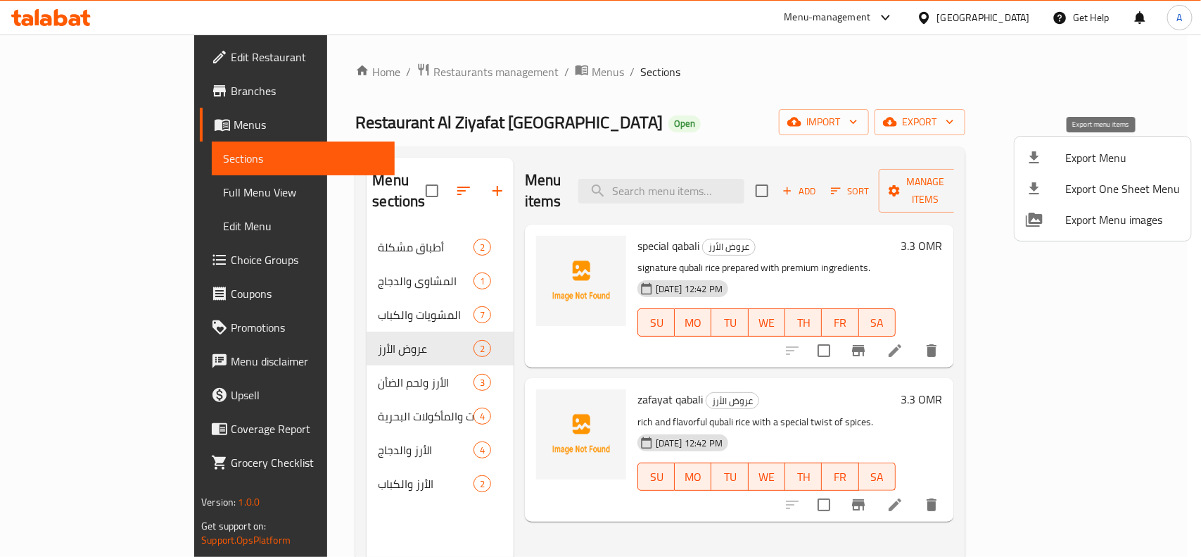
click at [1071, 160] on span "Export Menu" at bounding box center [1122, 157] width 115 height 17
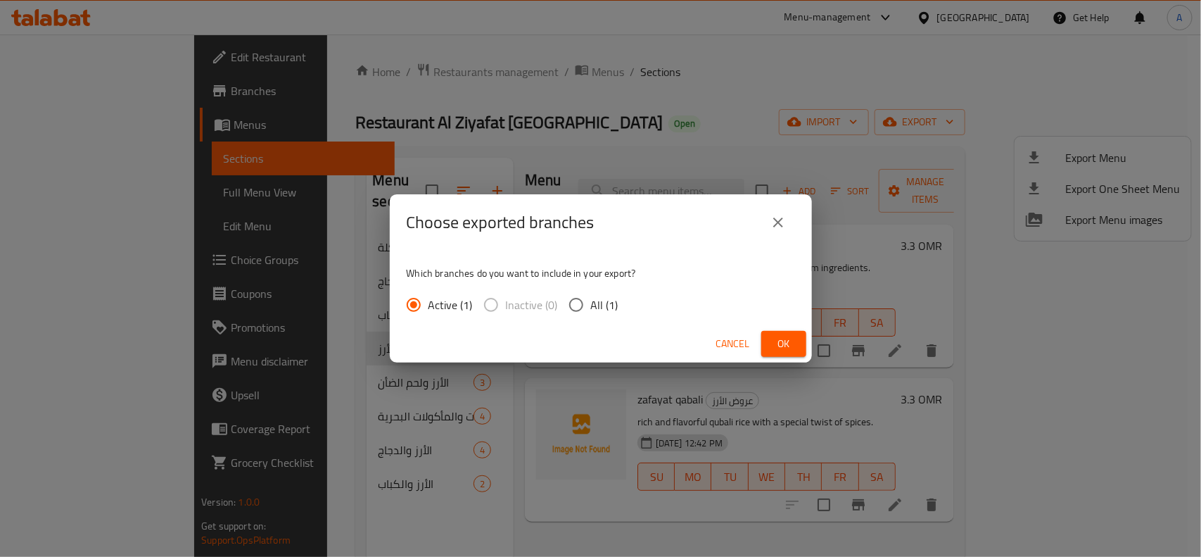
click at [573, 317] on input "All (1)" at bounding box center [576, 305] width 30 height 30
radio input "true"
click at [782, 338] on span "Ok" at bounding box center [784, 344] width 23 height 18
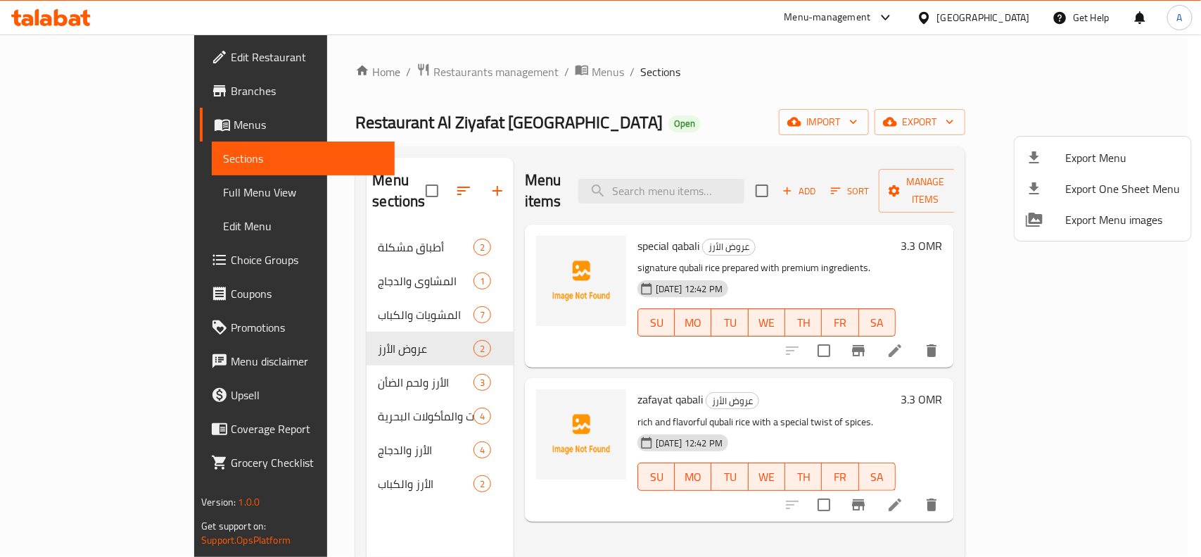
click at [74, 72] on div at bounding box center [600, 278] width 1201 height 557
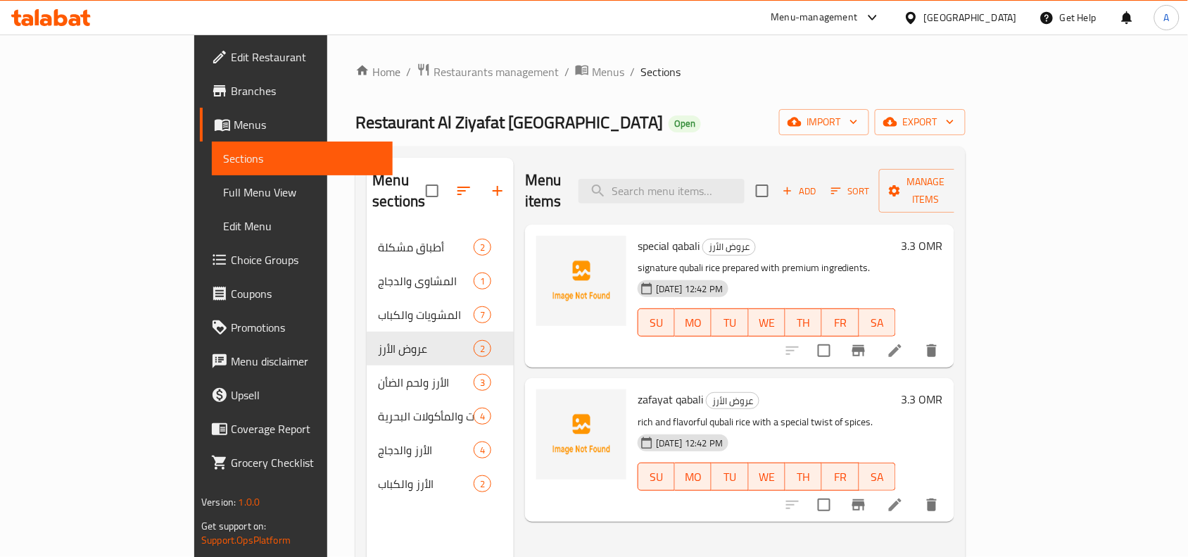
click at [231, 85] on span "Branches" at bounding box center [306, 90] width 151 height 17
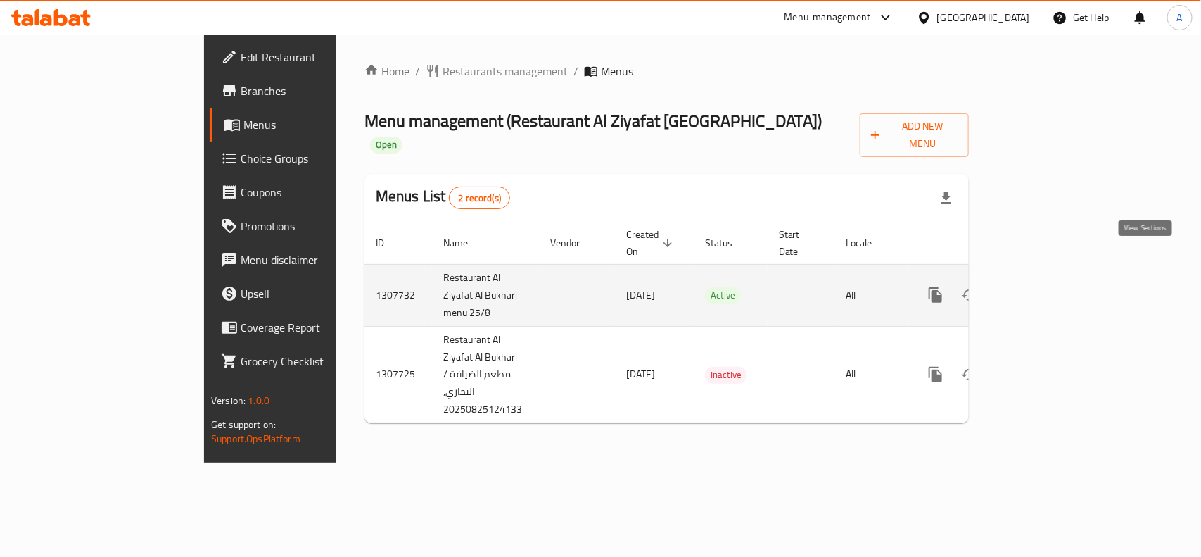
click at [1046, 286] on icon "enhanced table" at bounding box center [1037, 294] width 17 height 17
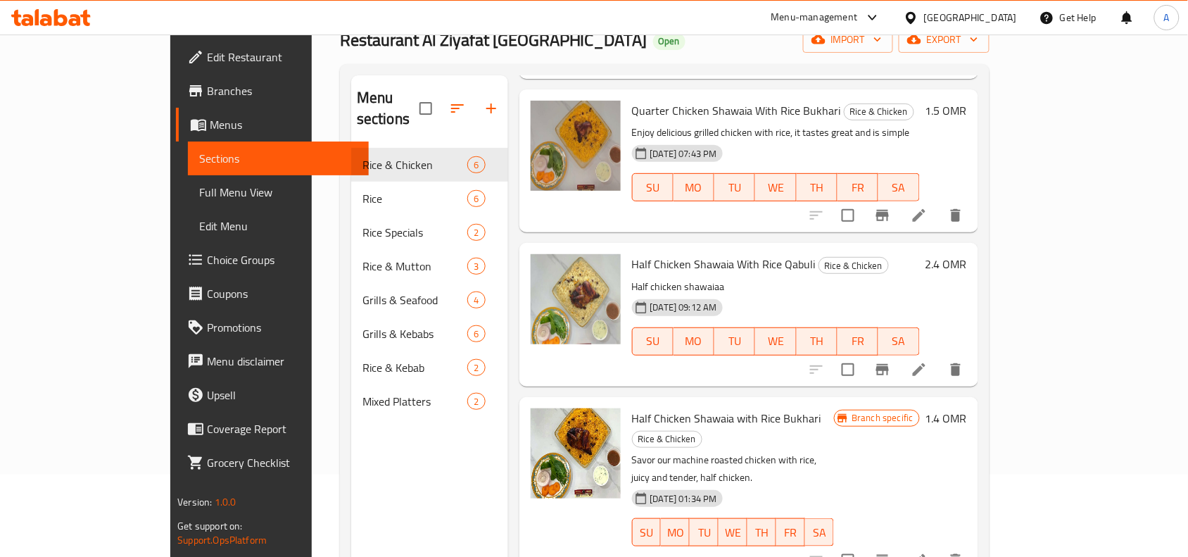
scroll to position [198, 0]
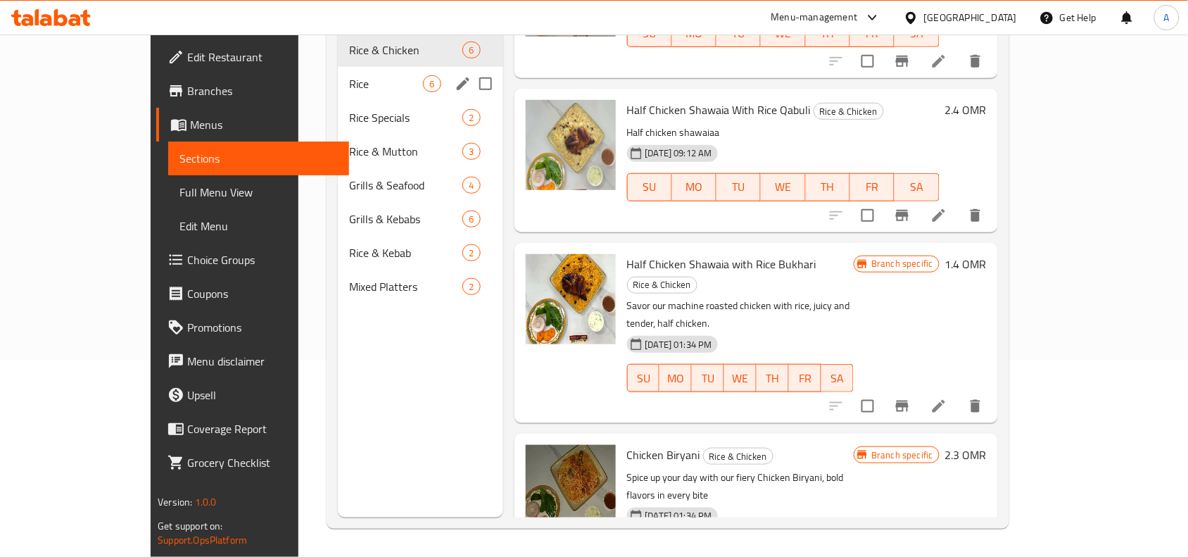
click at [357, 75] on span "Rice" at bounding box center [386, 83] width 74 height 17
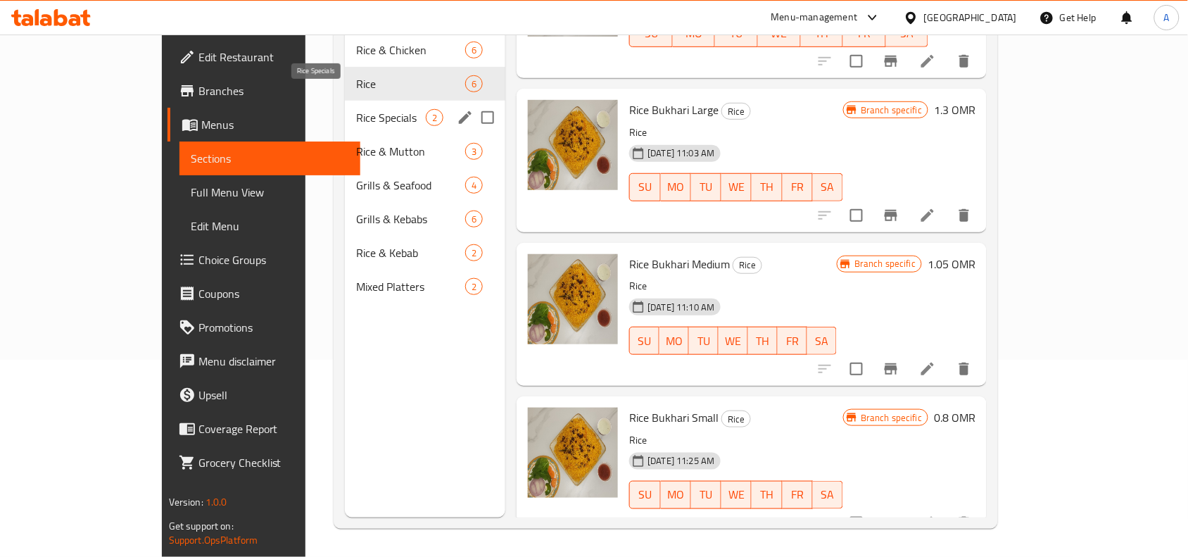
click at [368, 109] on span "Rice Specials" at bounding box center [391, 117] width 70 height 17
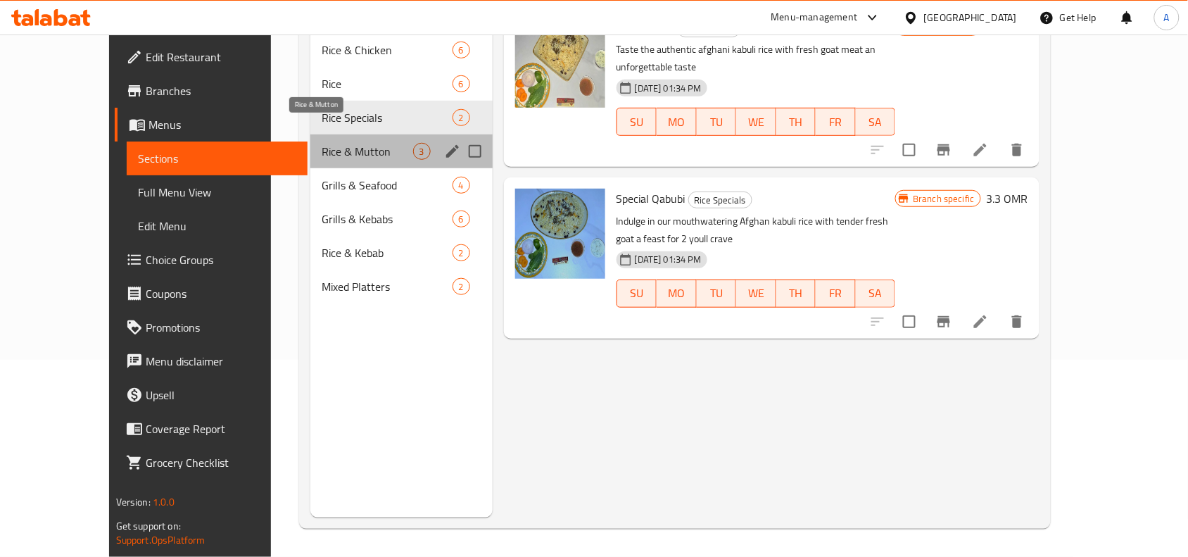
click at [367, 143] on span "Rice & Mutton" at bounding box center [367, 151] width 91 height 17
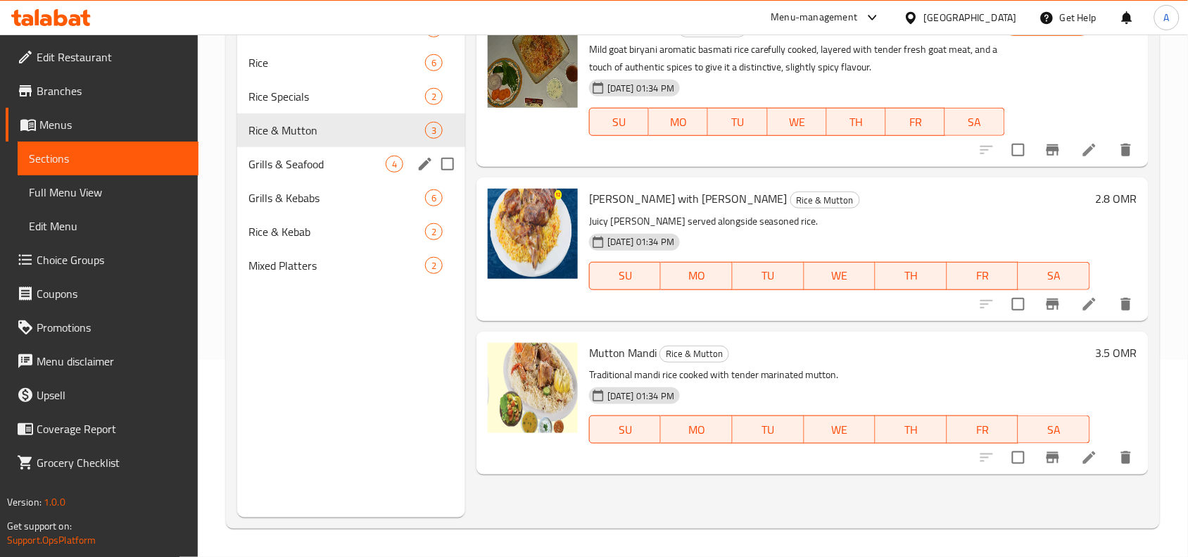
click at [374, 153] on div "Grills & Seafood 4" at bounding box center [351, 164] width 228 height 34
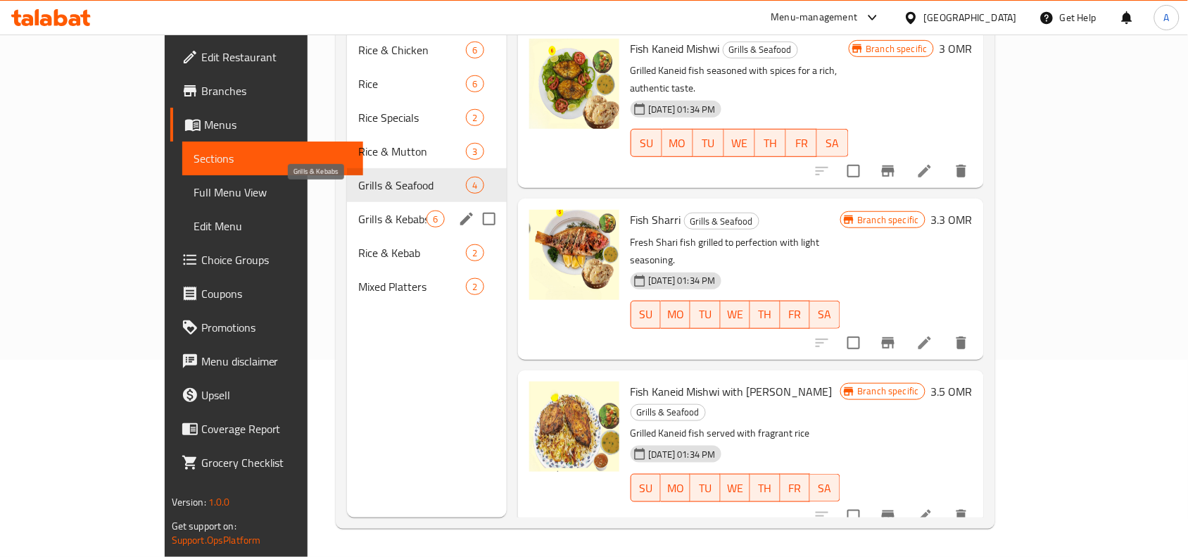
click at [381, 210] on span "Grills & Kebabs" at bounding box center [392, 218] width 68 height 17
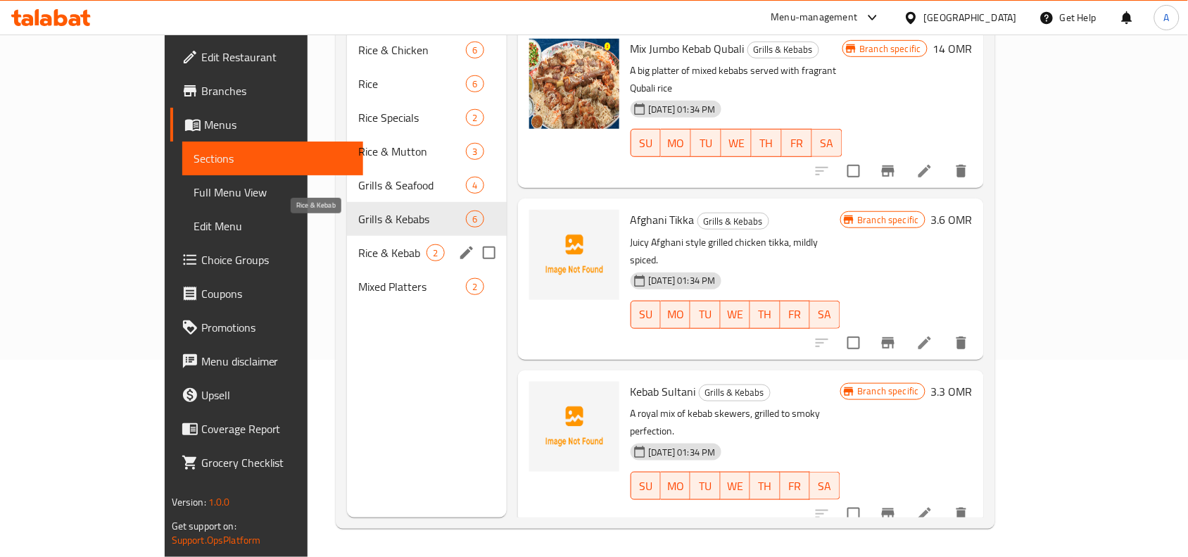
click at [375, 244] on span "Rice & Kebab" at bounding box center [392, 252] width 68 height 17
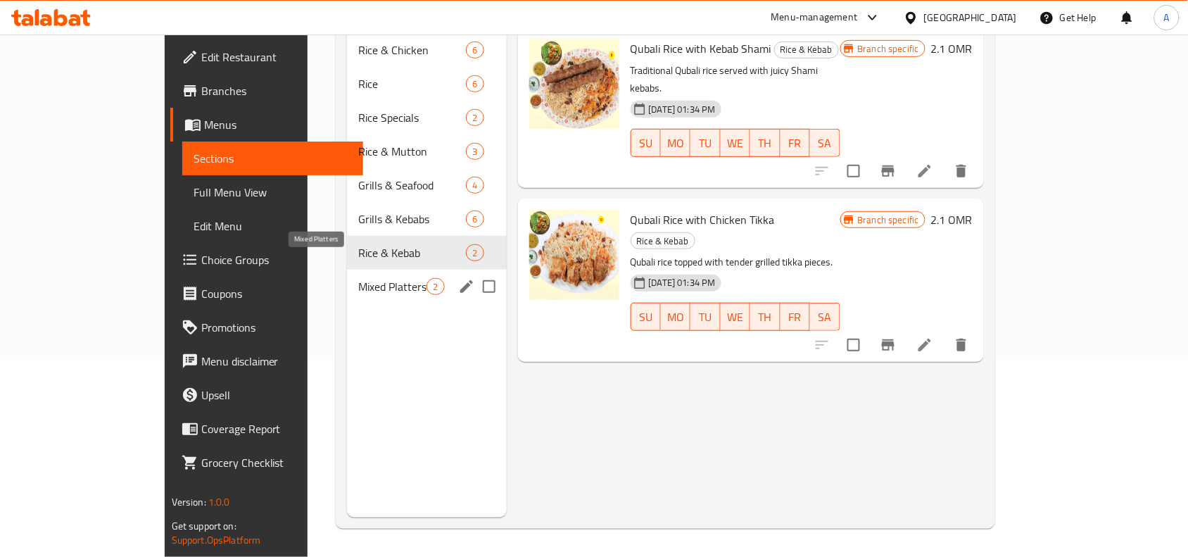
click at [381, 278] on span "Mixed Platters" at bounding box center [392, 286] width 68 height 17
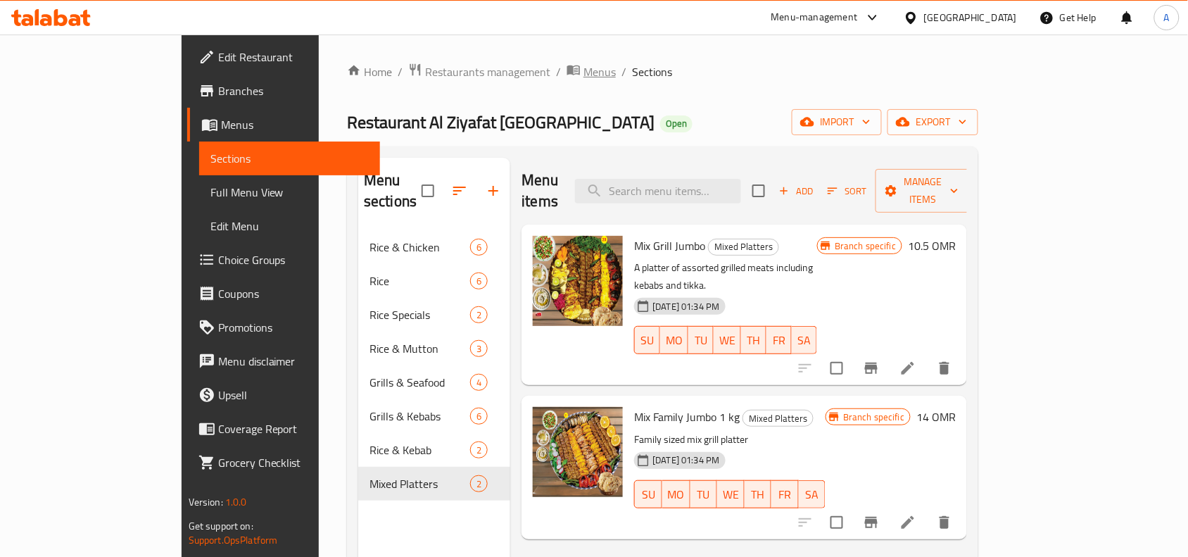
click at [583, 77] on span "Menus" at bounding box center [599, 71] width 32 height 17
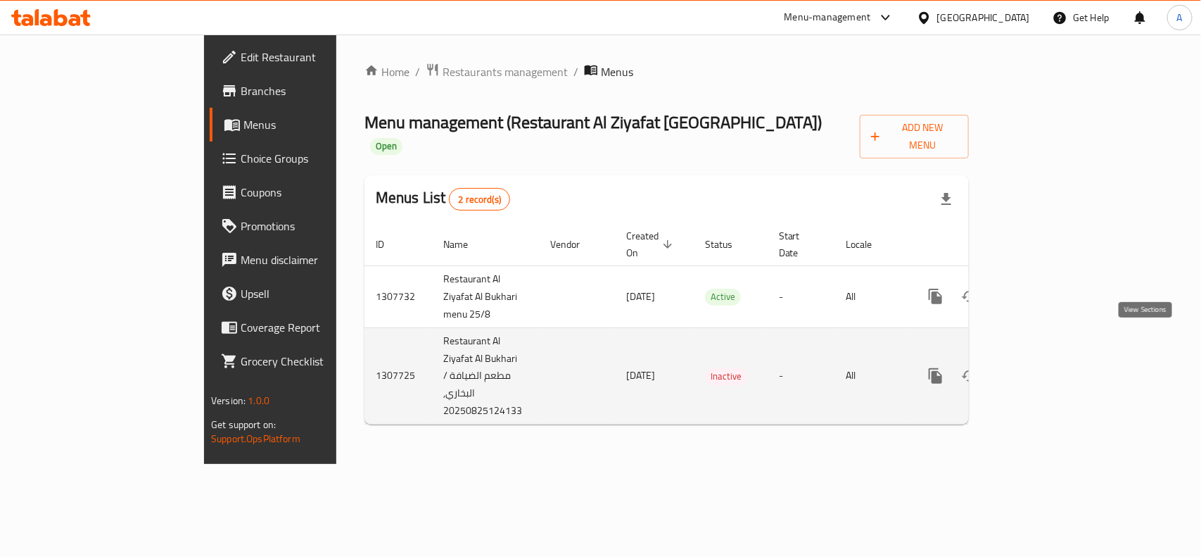
click at [1046, 367] on icon "enhanced table" at bounding box center [1037, 375] width 17 height 17
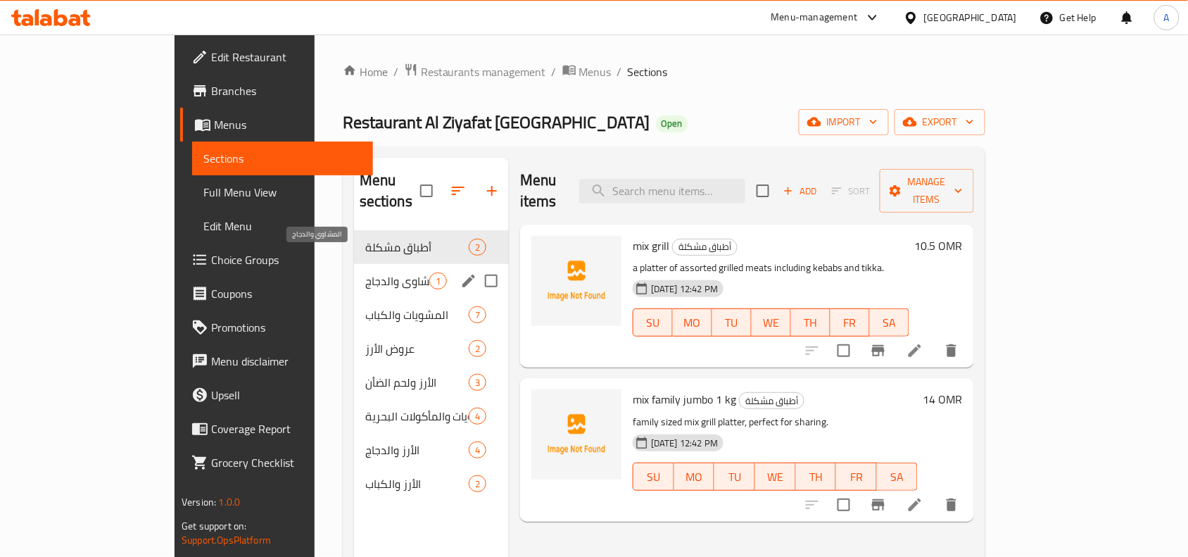
click at [365, 272] on span "المشاوي والدجاج" at bounding box center [397, 280] width 64 height 17
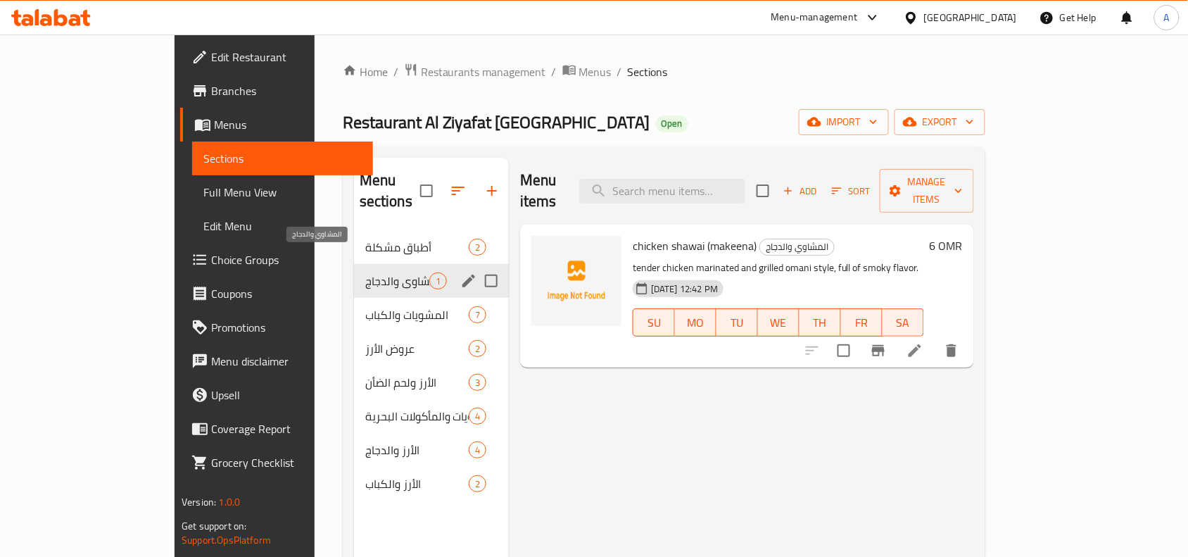
click at [365, 239] on span "أطباق مشكلة" at bounding box center [416, 247] width 103 height 17
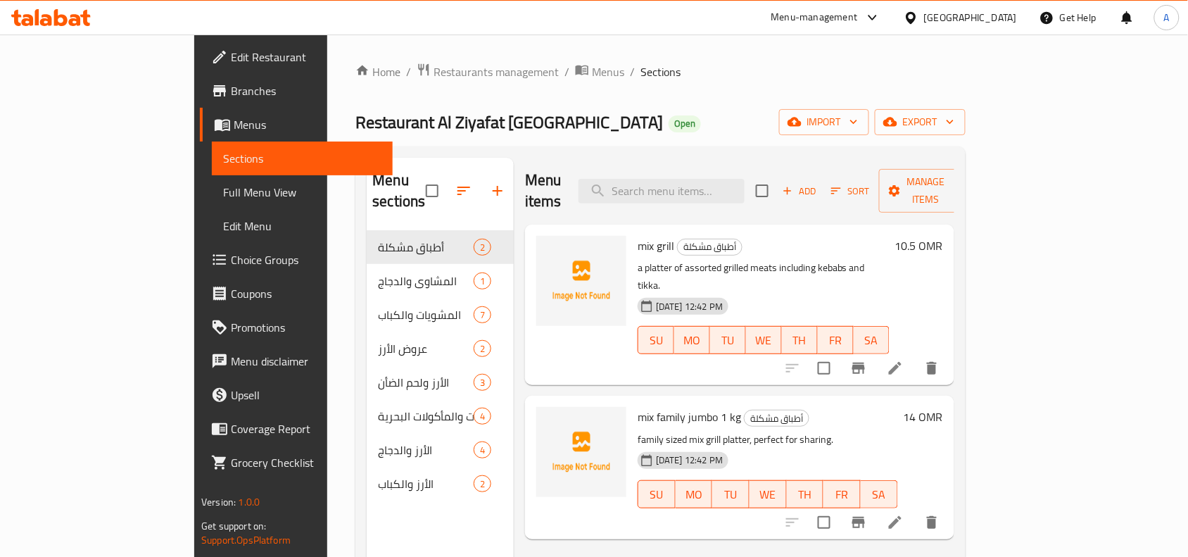
click at [212, 202] on link "Full Menu View" at bounding box center [302, 192] width 181 height 34
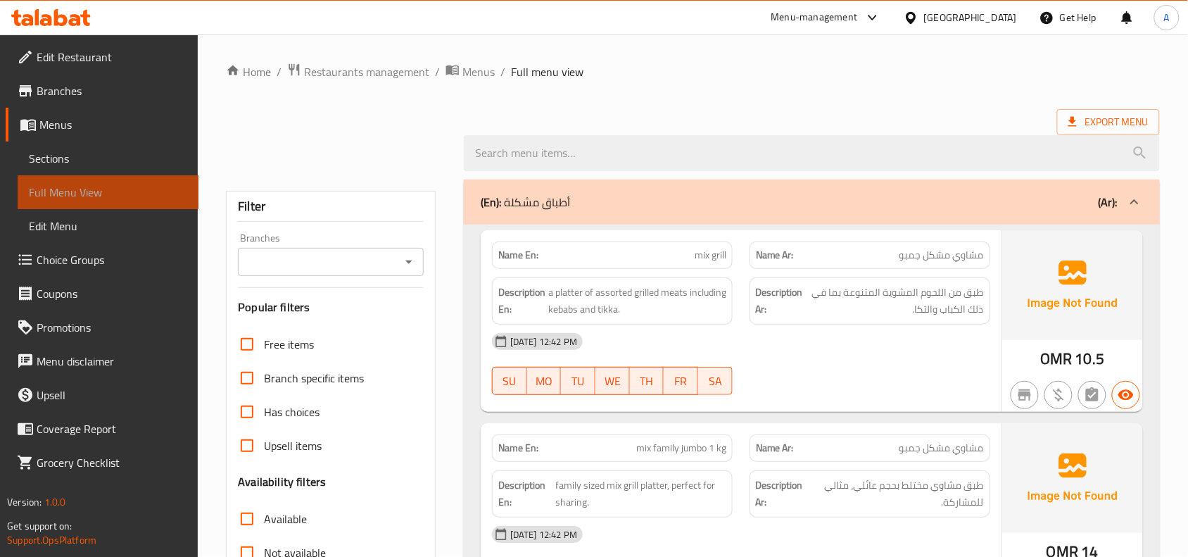
click at [101, 202] on link "Full Menu View" at bounding box center [108, 192] width 181 height 34
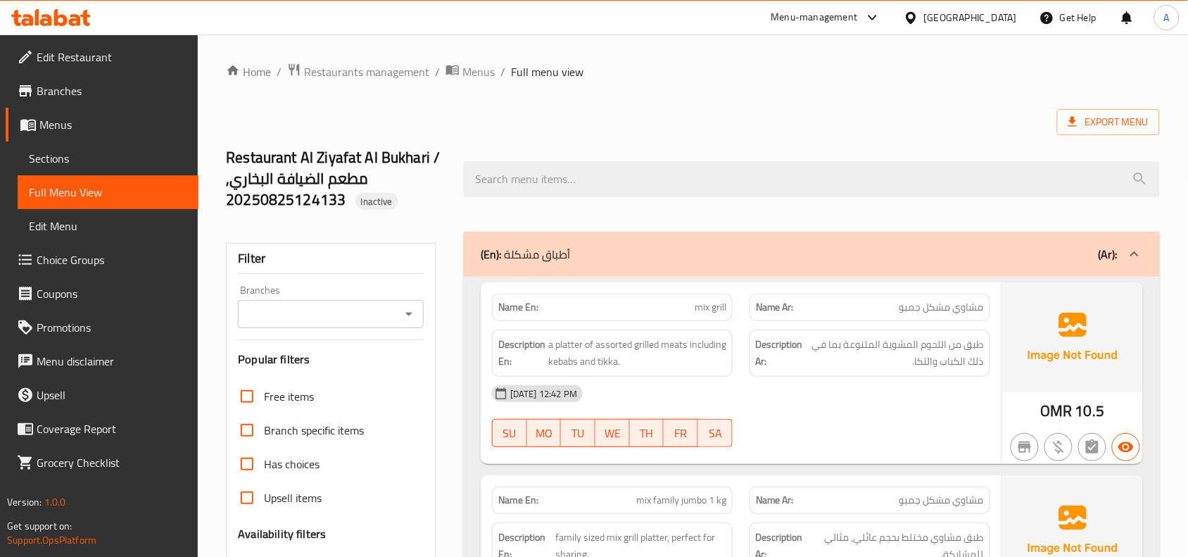
drag, startPoint x: 383, startPoint y: 314, endPoint x: 377, endPoint y: 319, distance: 8.0
click at [383, 314] on input "Branches" at bounding box center [319, 314] width 154 height 20
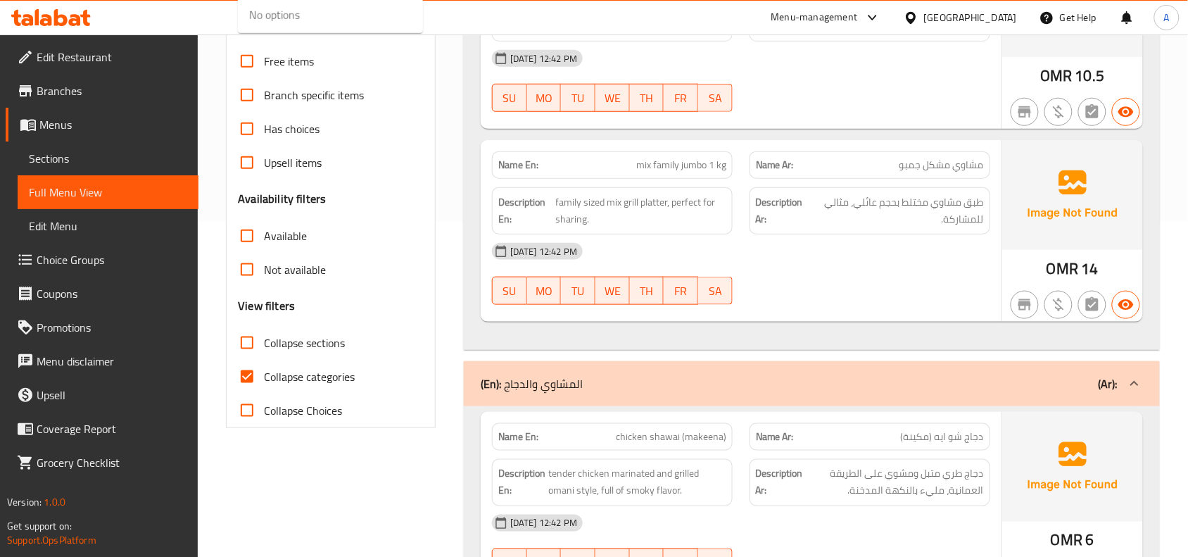
scroll to position [440, 0]
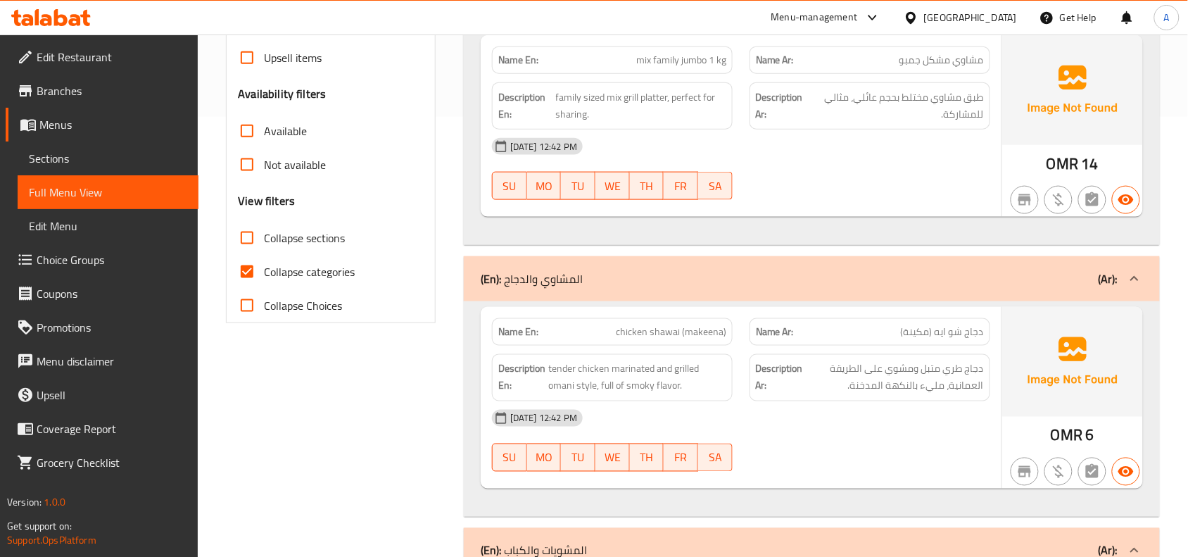
click at [248, 268] on input "Collapse categories" at bounding box center [247, 272] width 34 height 34
checkbox input "false"
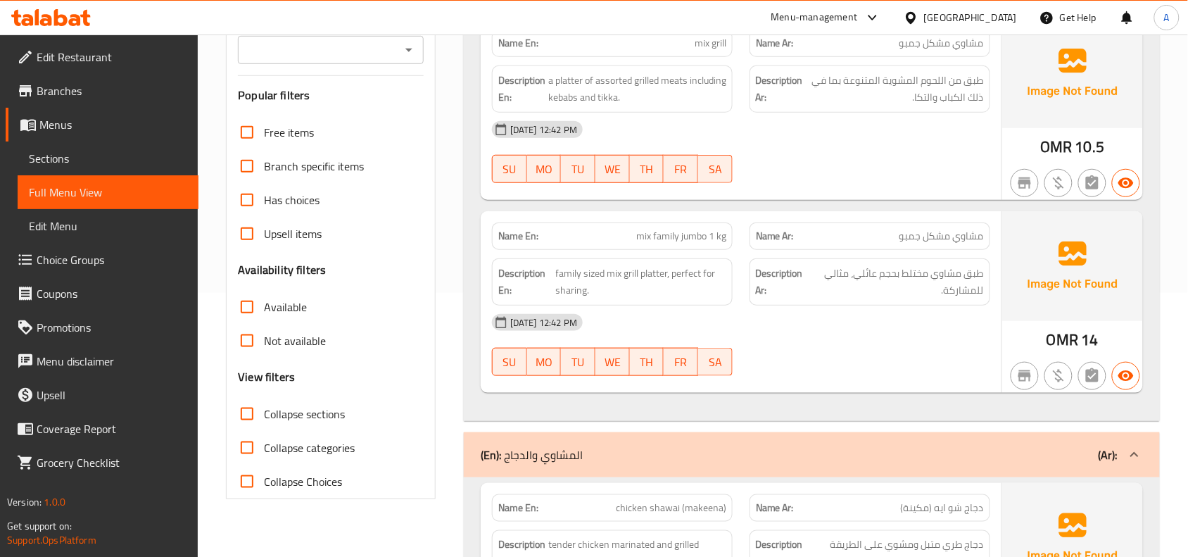
scroll to position [767, 0]
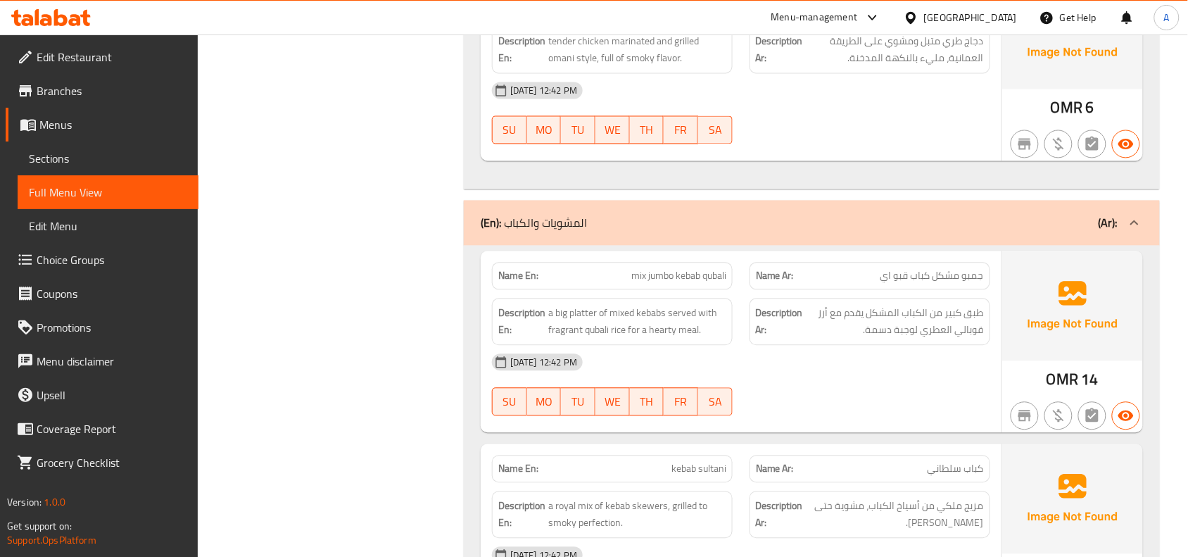
click at [721, 279] on span "mix jumbo kebab qubali" at bounding box center [678, 276] width 95 height 15
copy span "mix jumbo kebab qubali"
click at [672, 281] on span "mix jumbo kebab qubali" at bounding box center [678, 276] width 95 height 15
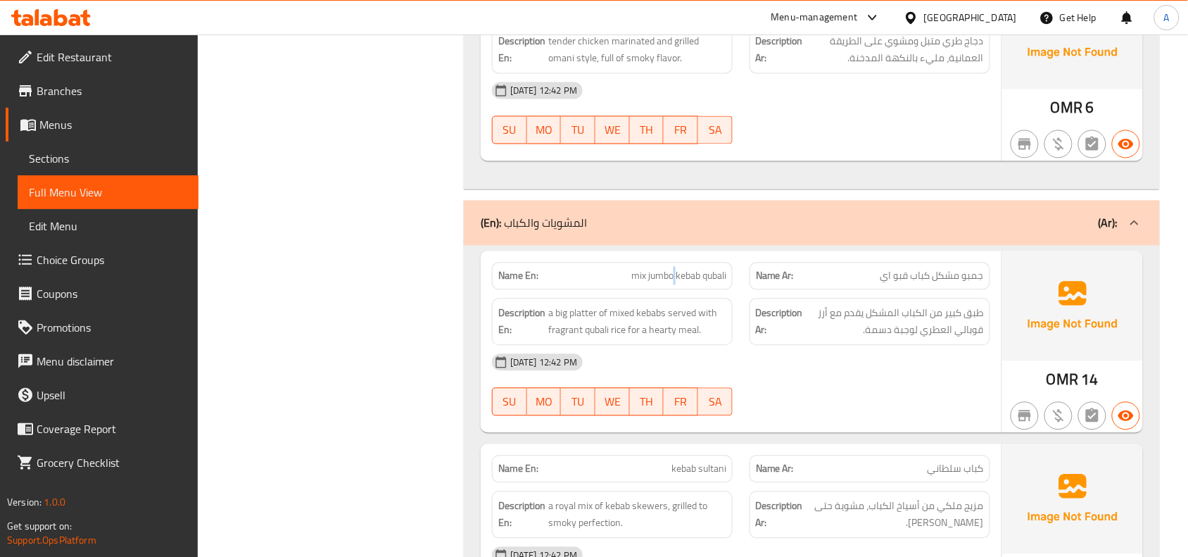
click at [672, 281] on span "mix jumbo kebab qubali" at bounding box center [678, 276] width 95 height 15
click at [693, 279] on span "mix jumbo kebab qubali" at bounding box center [678, 276] width 95 height 15
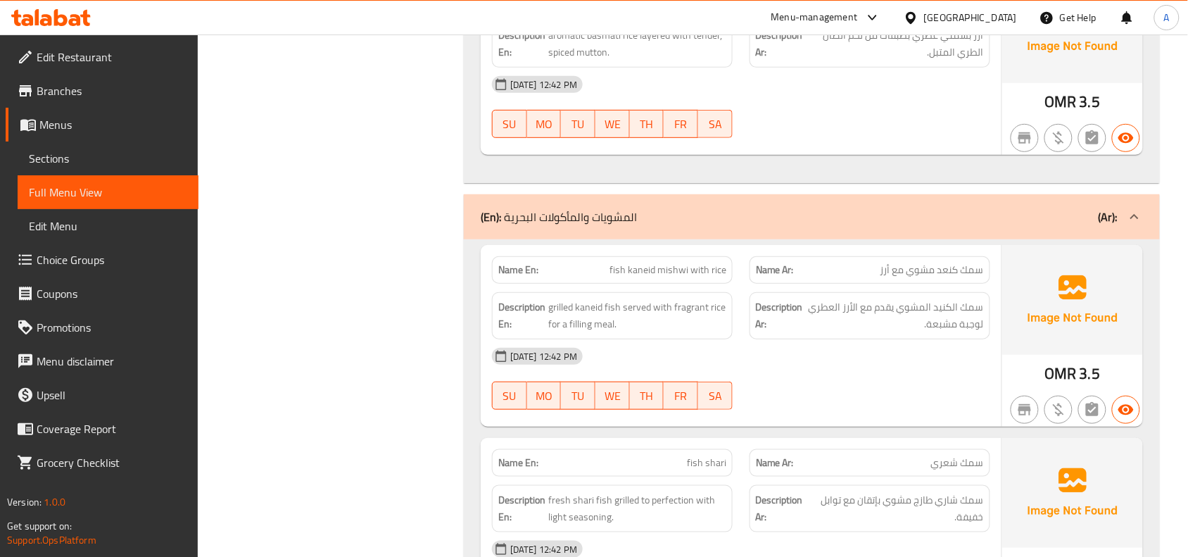
scroll to position [5157, 0]
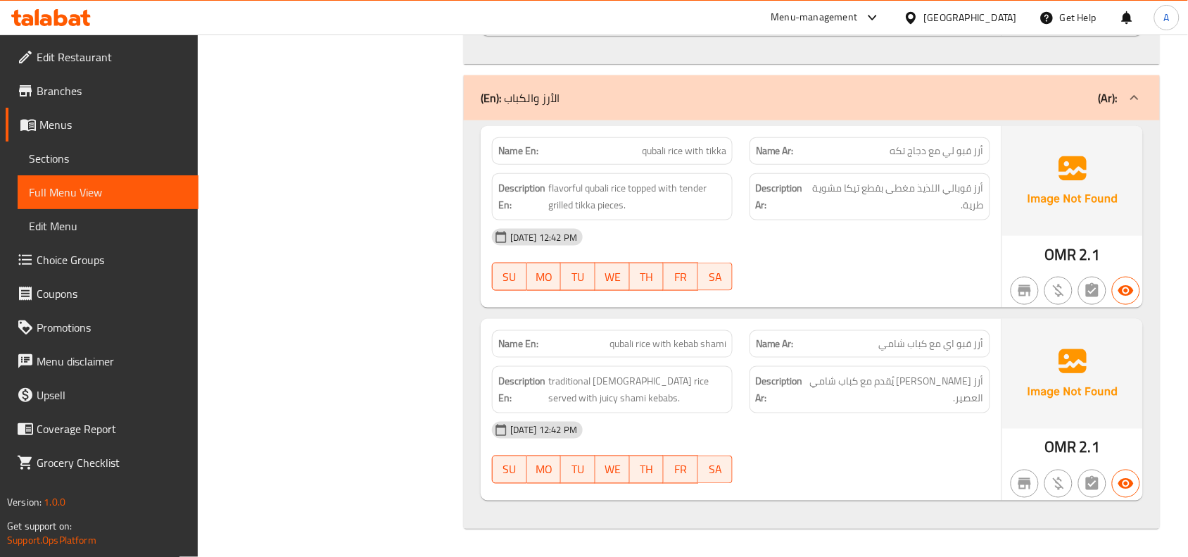
click at [642, 340] on span "qubali rice with kebab shami" at bounding box center [667, 343] width 117 height 15
copy span "qubali rice with kebab shami"
click at [634, 343] on span "qubali rice with kebab shami" at bounding box center [667, 343] width 117 height 15
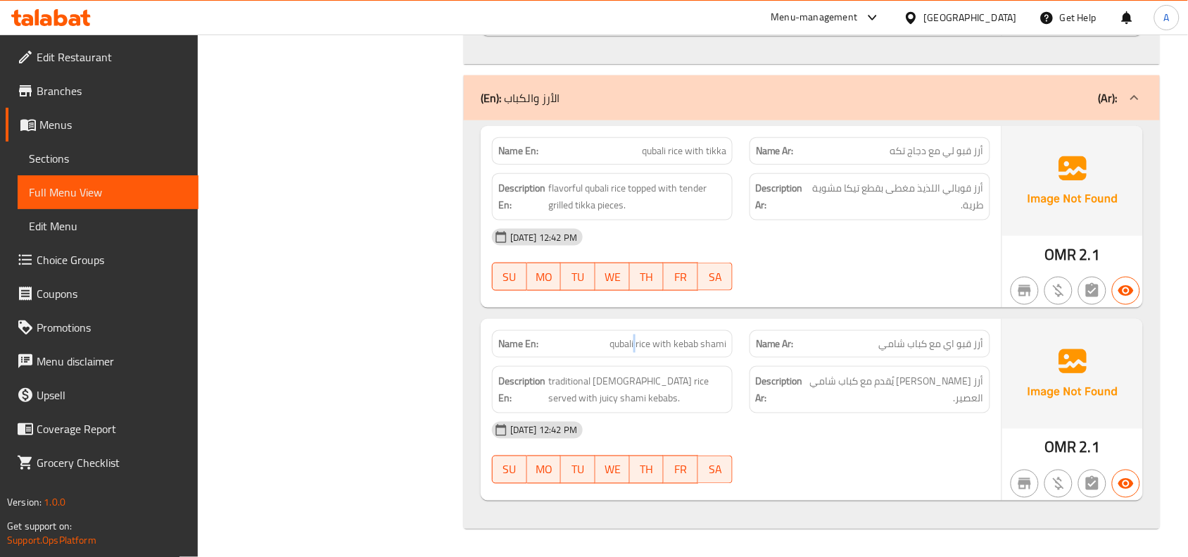
click at [634, 343] on span "qubali rice with kebab shami" at bounding box center [667, 343] width 117 height 15
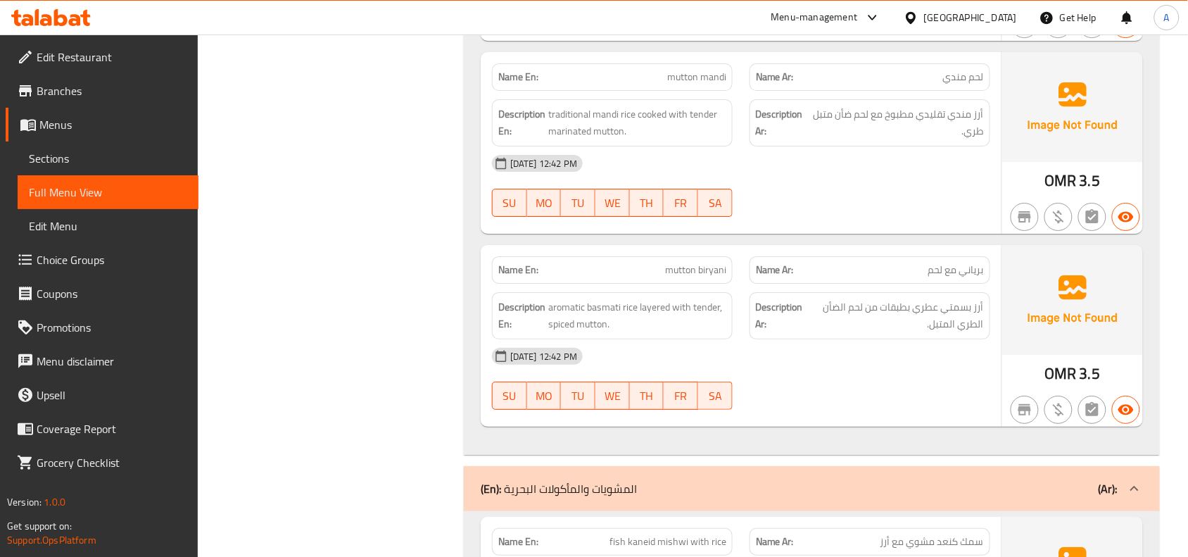
scroll to position [3139, 0]
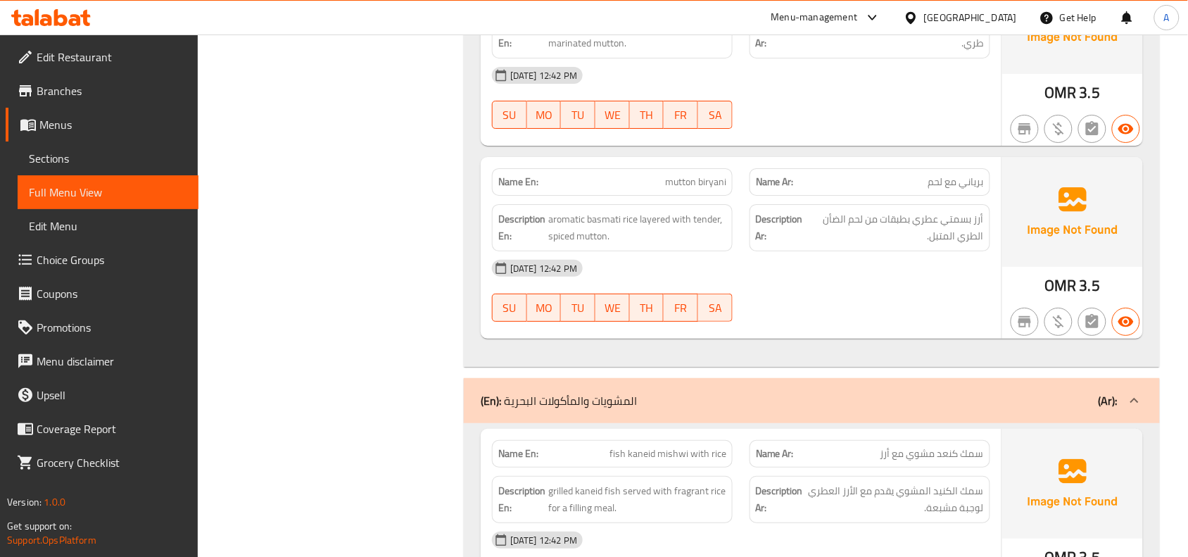
click at [700, 189] on span "mutton biryani" at bounding box center [695, 181] width 61 height 15
copy span "mutton biryani"
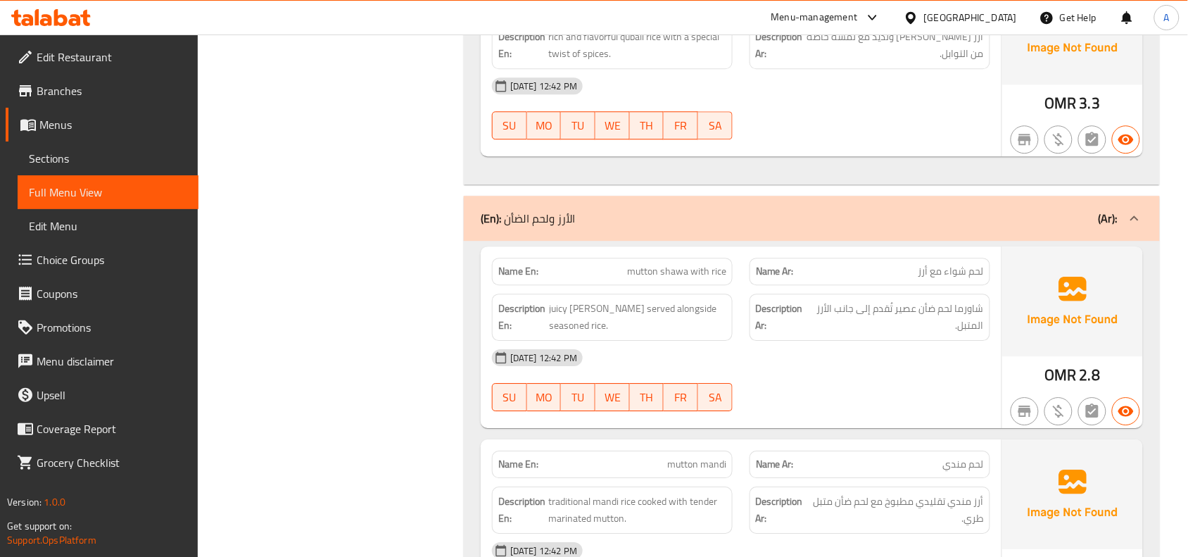
click at [686, 274] on span "mutton shawa with rice" at bounding box center [676, 271] width 99 height 15
copy span "mutton shawa with rice"
click at [676, 279] on span "mutton shawa with rice" at bounding box center [676, 271] width 99 height 15
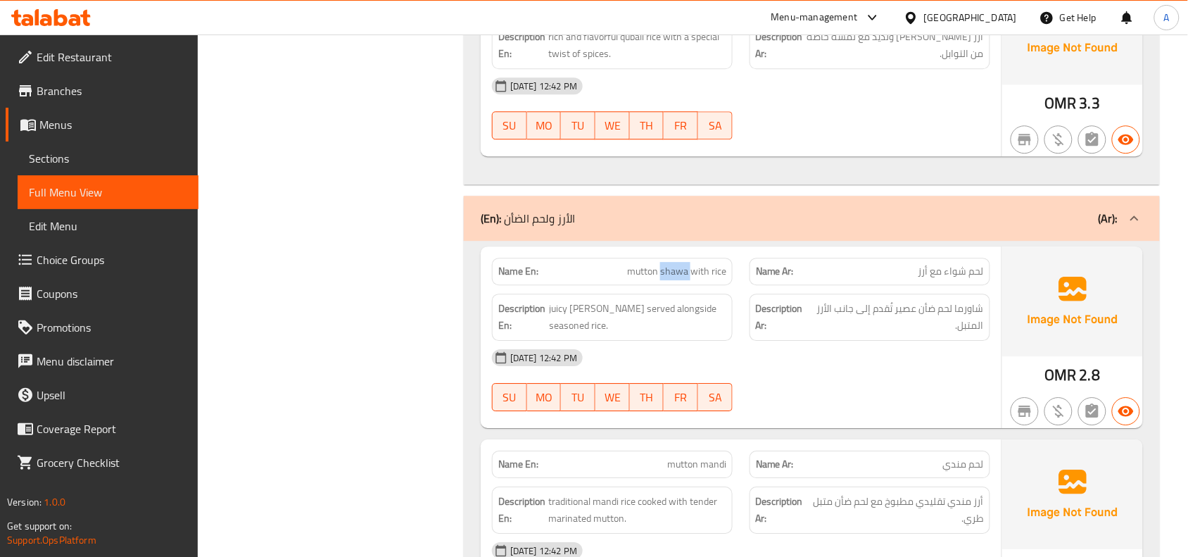
click at [676, 279] on span "mutton shawa with rice" at bounding box center [676, 271] width 99 height 15
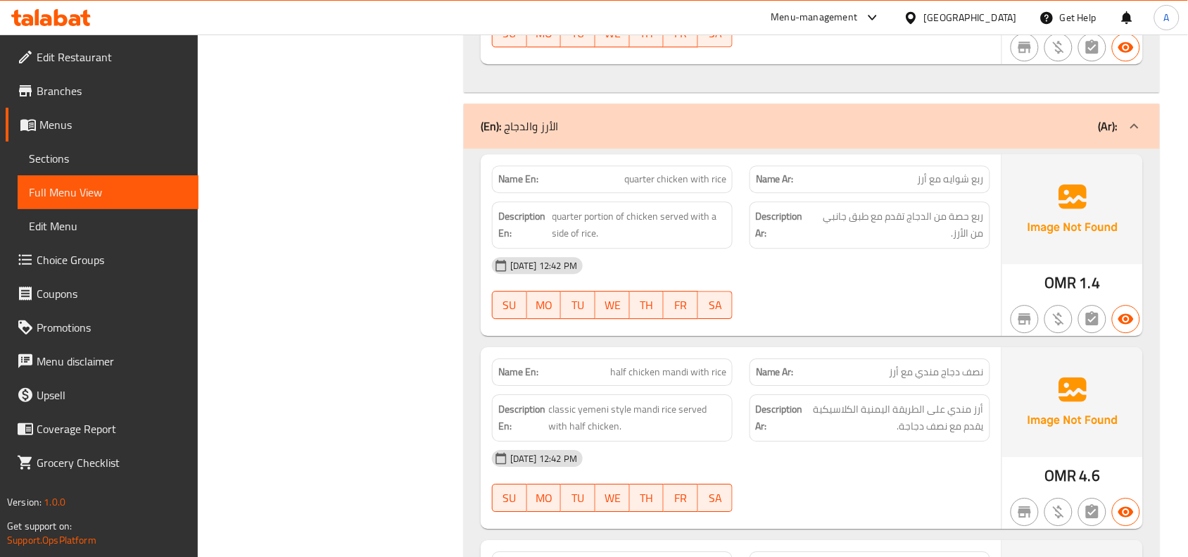
scroll to position [2858, 0]
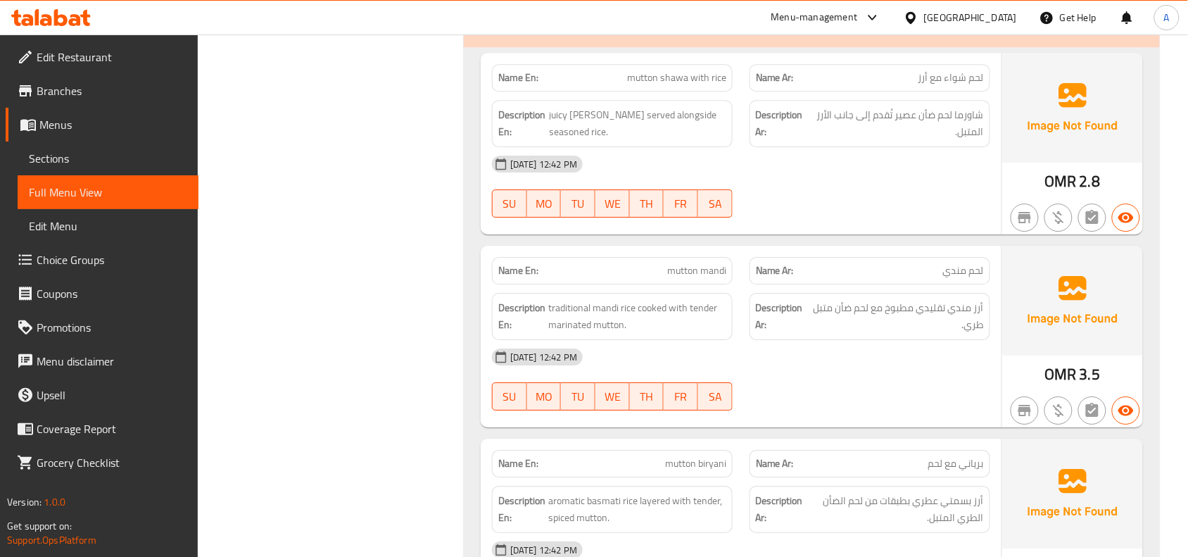
click at [709, 278] on span "mutton mandi" at bounding box center [696, 270] width 59 height 15
copy span "mutton mandi"
click at [651, 271] on p "Name En: mutton mandi" at bounding box center [612, 270] width 228 height 15
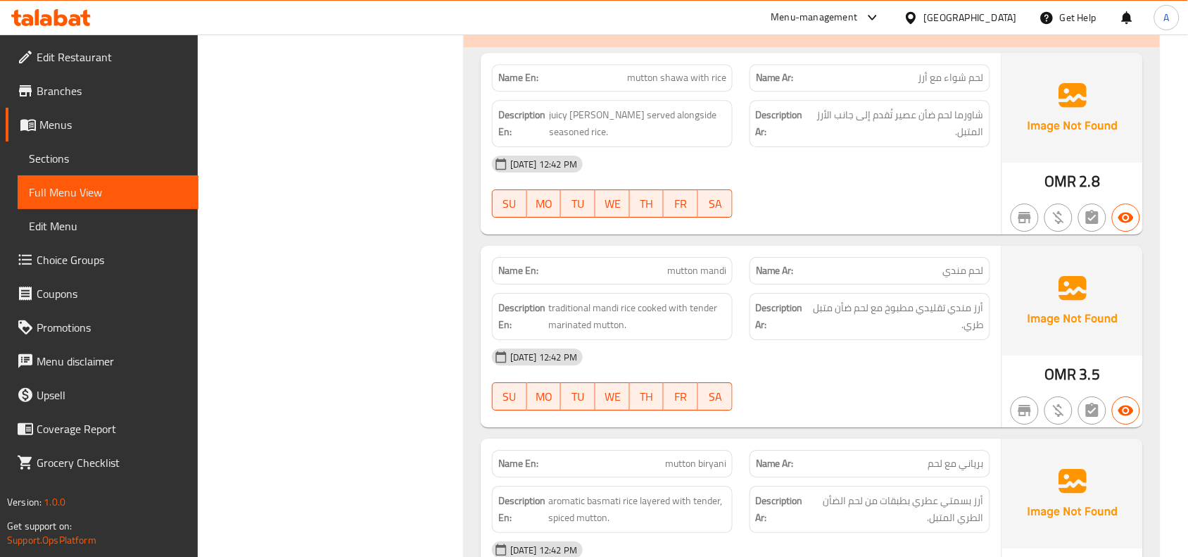
click at [672, 278] on span "mutton mandi" at bounding box center [696, 270] width 59 height 15
copy span "mutton mandi"
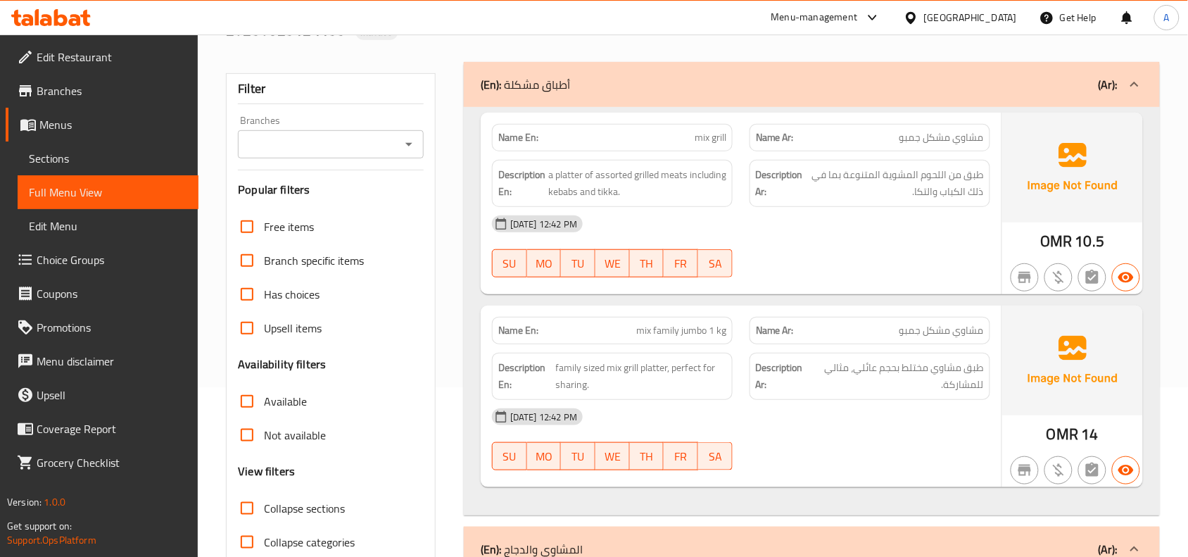
scroll to position [84, 0]
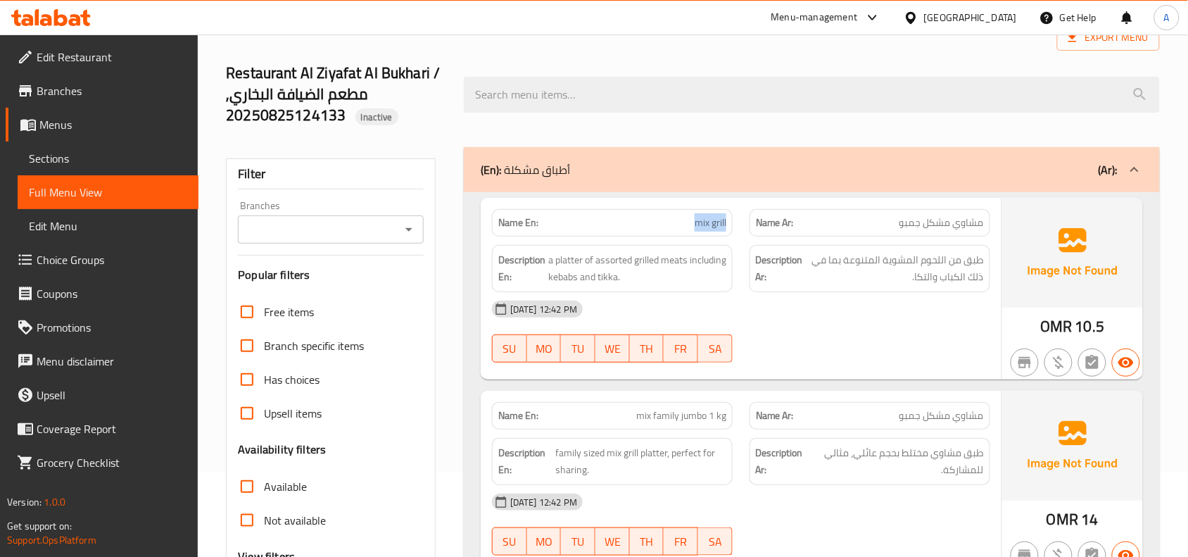
click at [716, 220] on span "mix grill" at bounding box center [710, 222] width 32 height 15
click at [711, 222] on span "mix grill" at bounding box center [710, 222] width 32 height 15
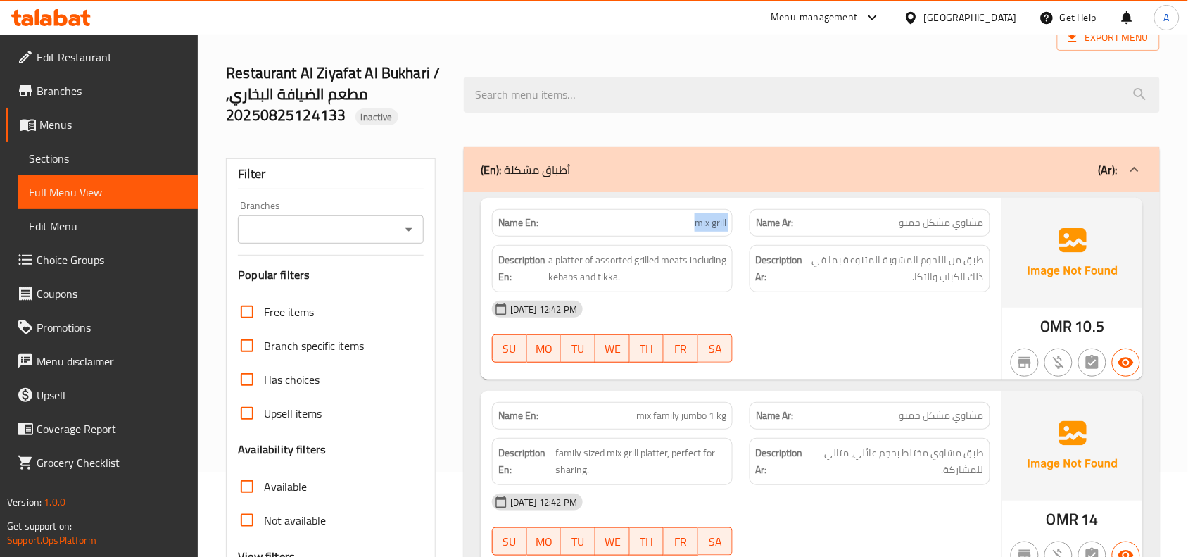
click at [711, 222] on span "mix grill" at bounding box center [710, 222] width 32 height 15
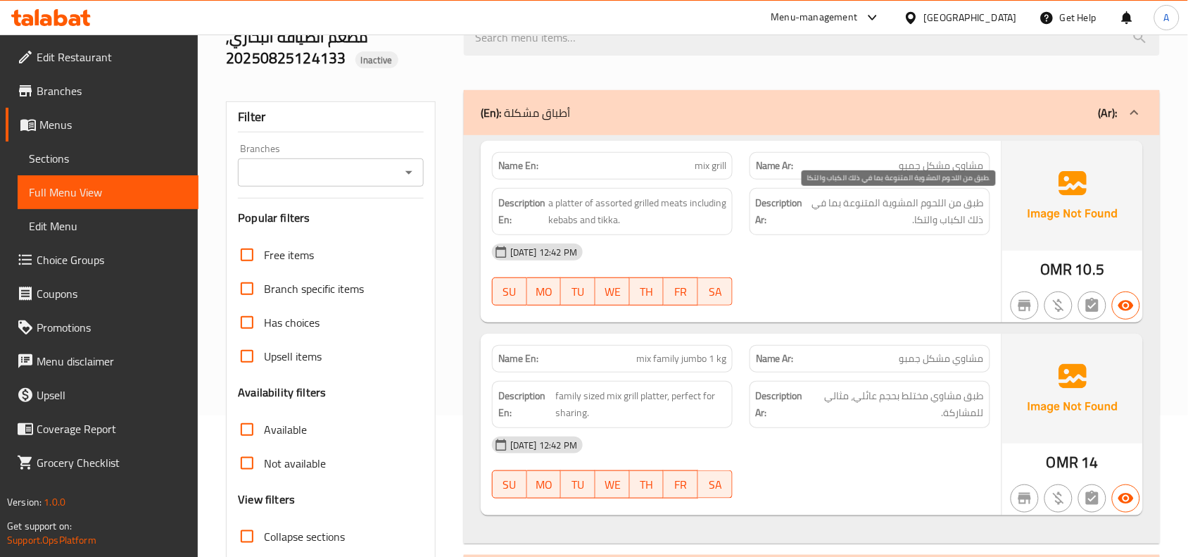
scroll to position [172, 0]
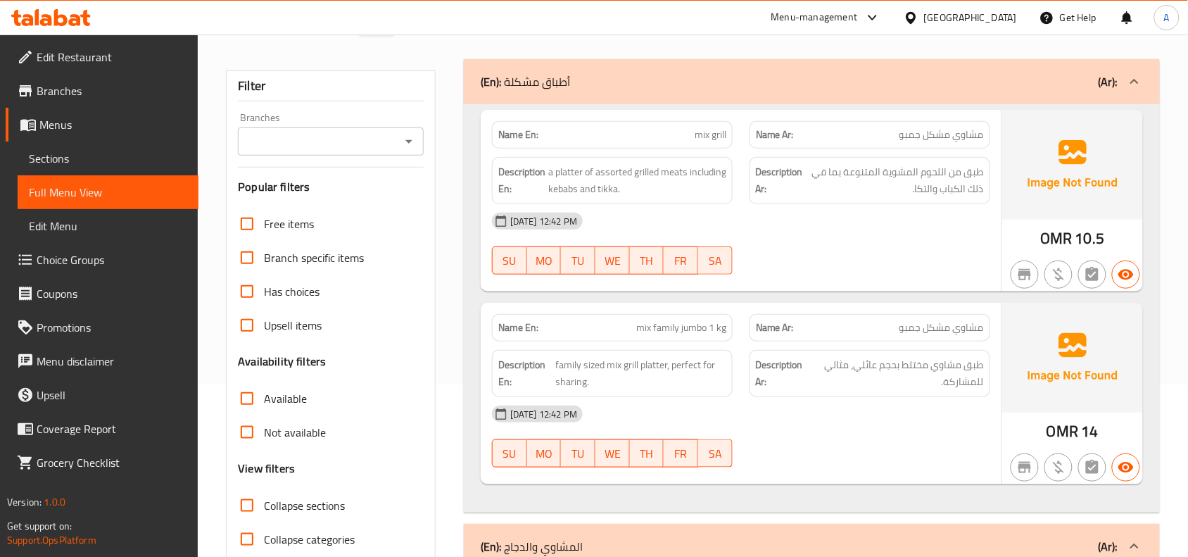
click at [695, 324] on span "mix family jumbo 1 kg" at bounding box center [681, 327] width 90 height 15
copy span "mix family jumbo 1 kg"
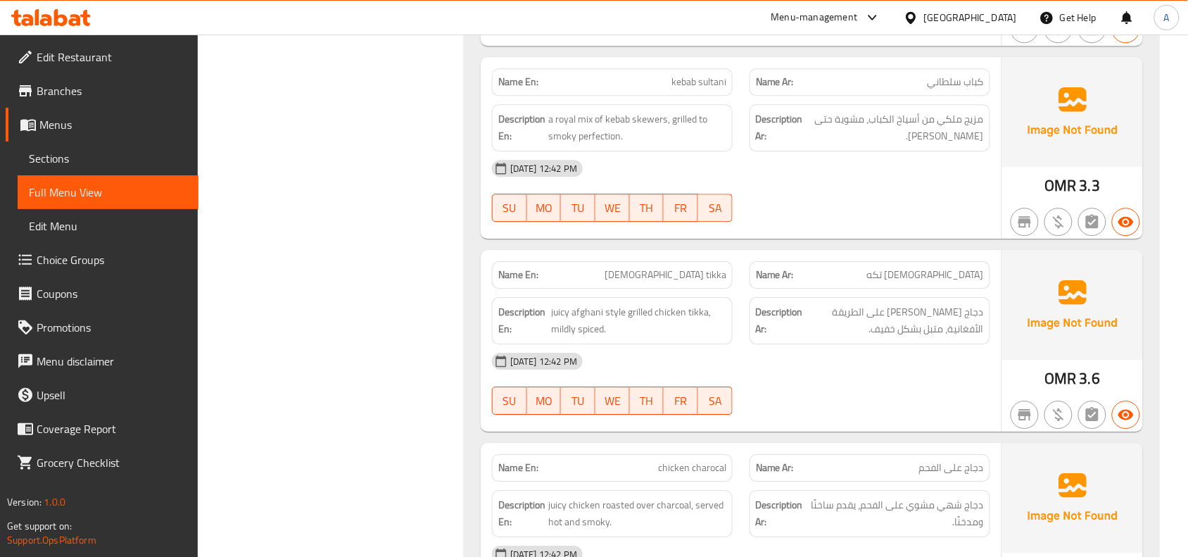
scroll to position [1926, 0]
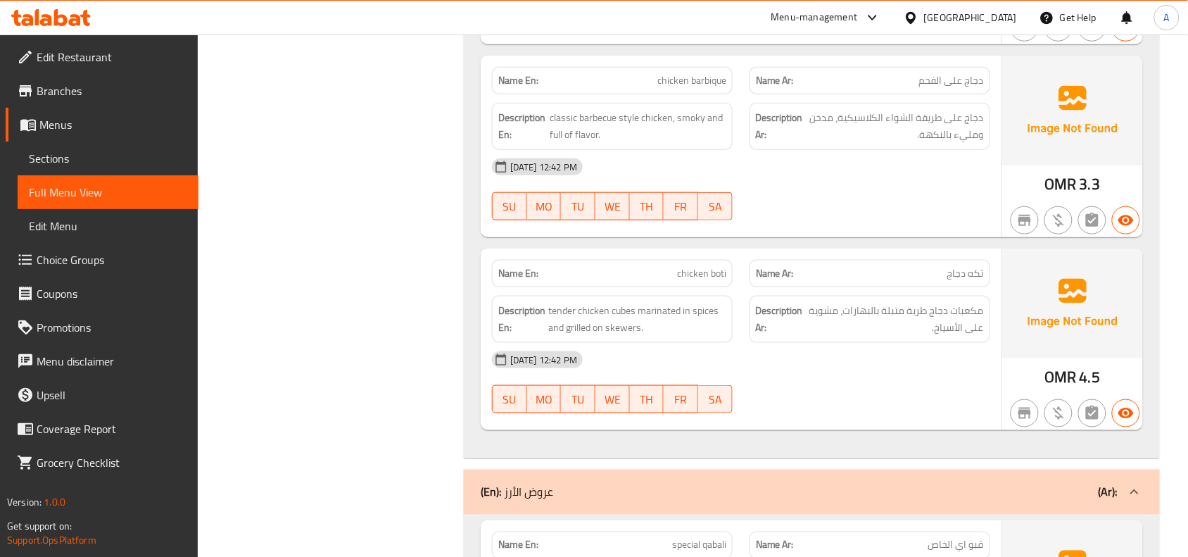
click at [689, 276] on span "chicken boti" at bounding box center [701, 273] width 49 height 15
copy span "chicken boti"
click at [701, 287] on div "Name En: chicken boti" at bounding box center [612, 273] width 241 height 27
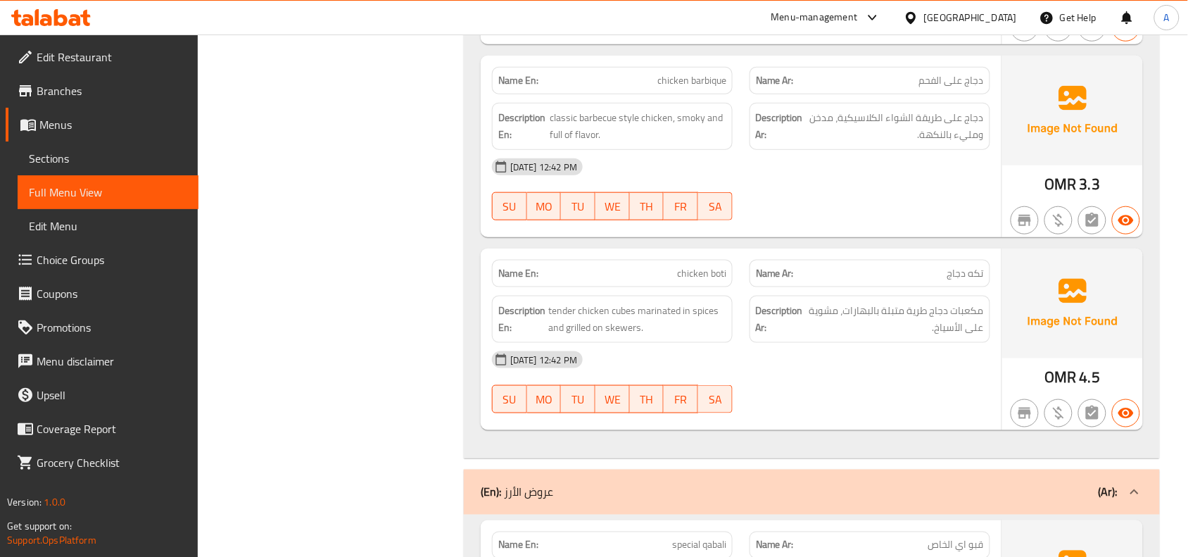
click at [705, 281] on span "chicken boti" at bounding box center [701, 273] width 49 height 15
copy span "chicken boti"
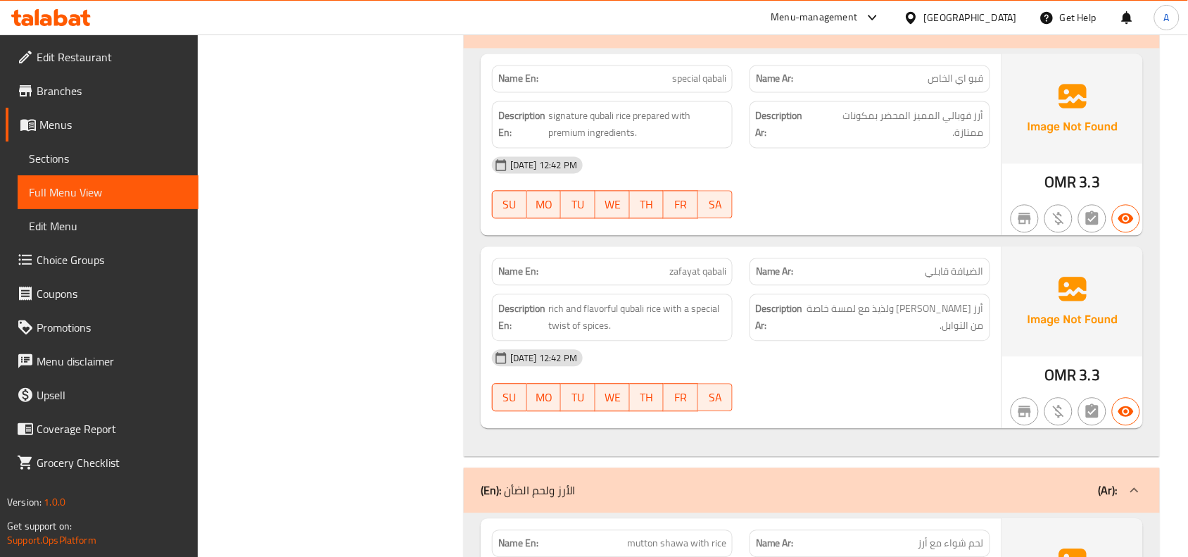
click at [692, 279] on span "zafayat qabali" at bounding box center [697, 271] width 57 height 15
copy span "zafayat qabali"
click at [701, 285] on div "Name En: [PERSON_NAME]" at bounding box center [612, 271] width 241 height 27
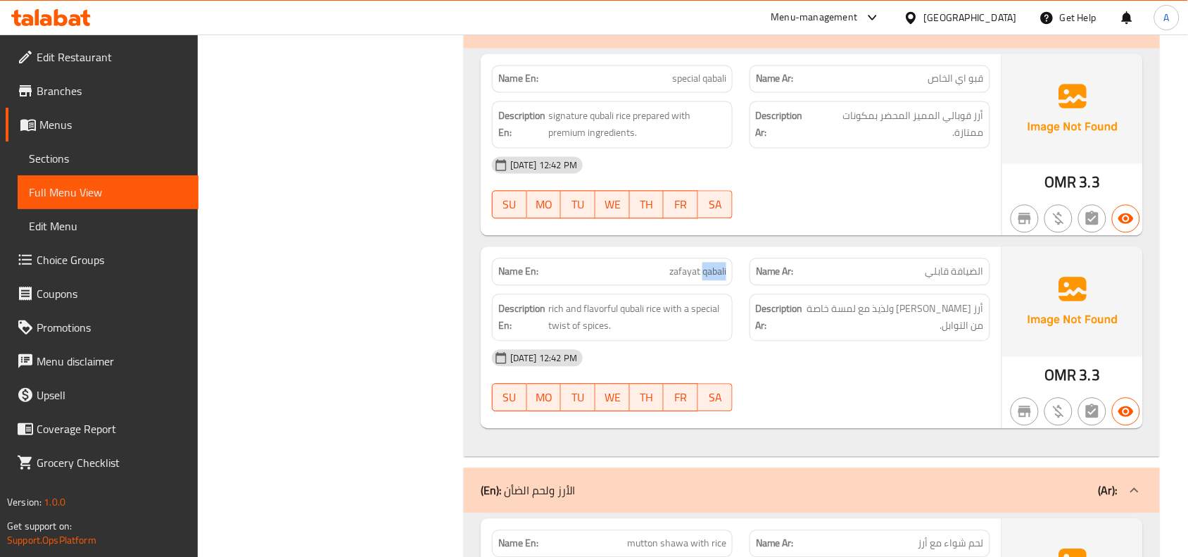
click at [701, 285] on div "Name En: [PERSON_NAME]" at bounding box center [612, 271] width 241 height 27
click at [694, 84] on span "special qabali" at bounding box center [699, 78] width 54 height 15
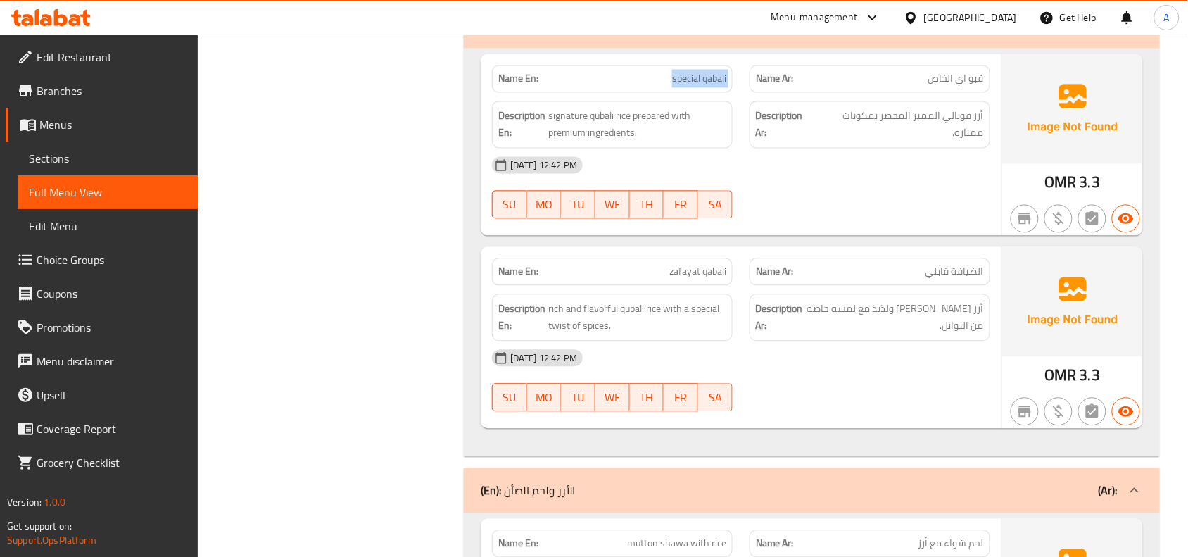
click at [704, 86] on span "special qabali" at bounding box center [699, 78] width 54 height 15
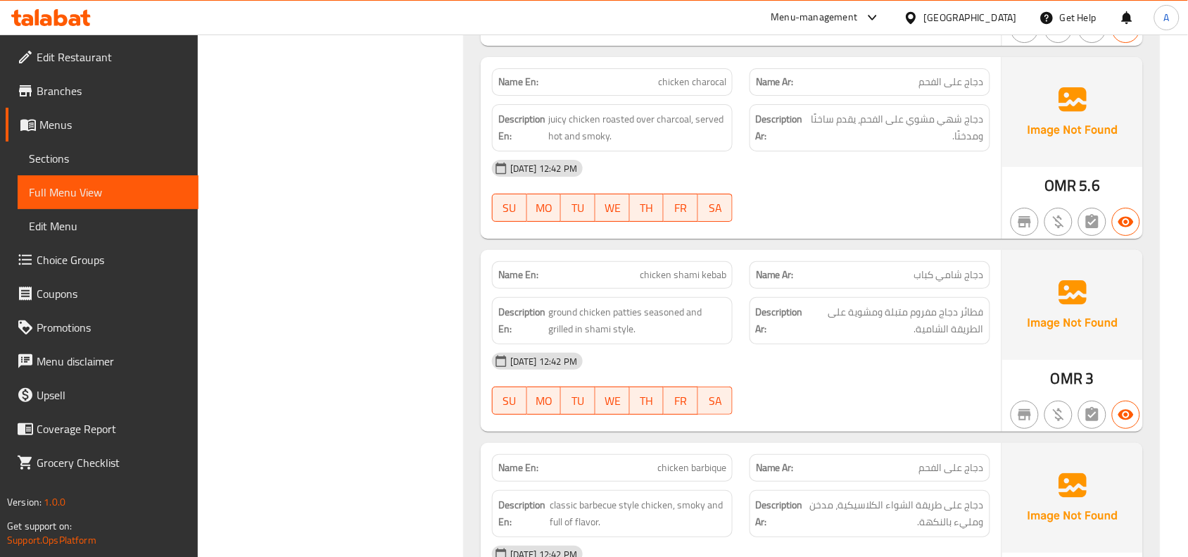
click at [704, 278] on span "chicken shami kebab" at bounding box center [683, 274] width 87 height 15
click at [687, 273] on span "chicken shami kebab" at bounding box center [683, 274] width 87 height 15
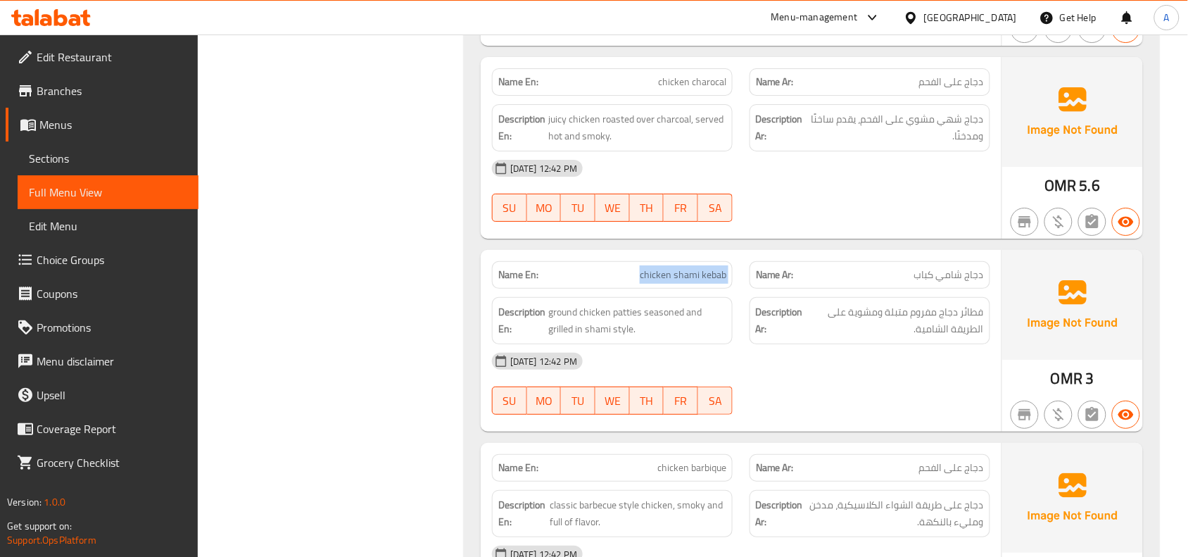
click at [687, 273] on span "chicken shami kebab" at bounding box center [683, 274] width 87 height 15
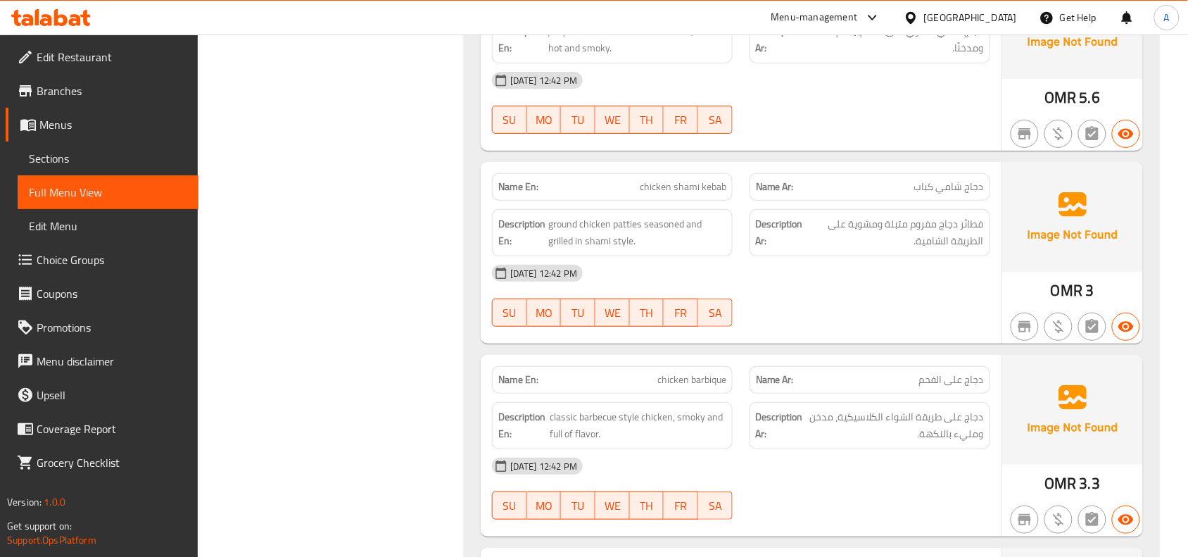
scroll to position [1715, 0]
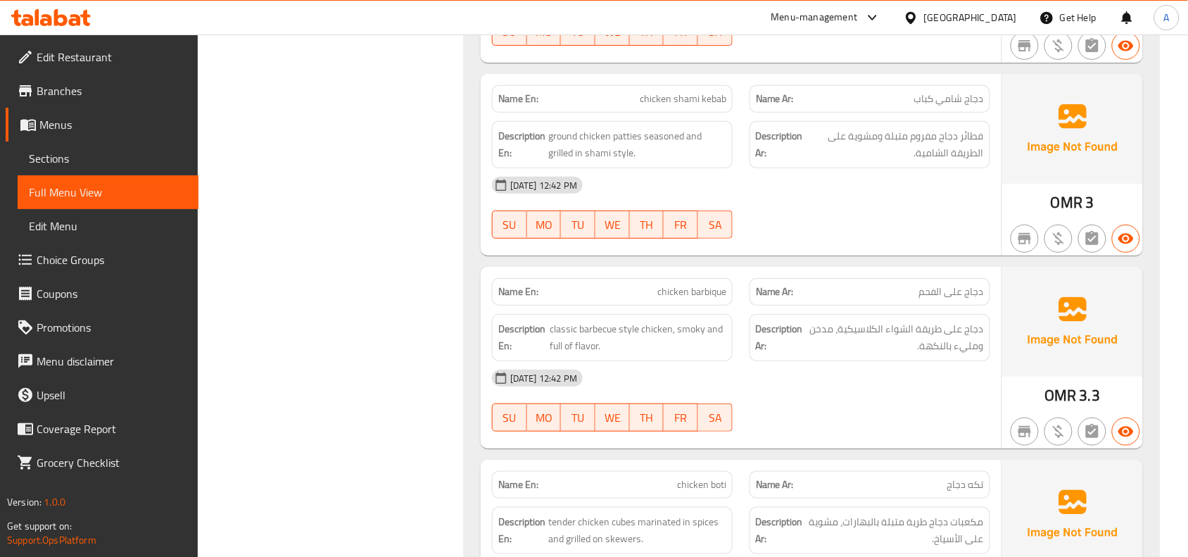
click at [708, 294] on span "chicken barbique" at bounding box center [691, 291] width 69 height 15
click at [680, 299] on span "chicken barbique" at bounding box center [691, 291] width 69 height 15
